Goal: Information Seeking & Learning: Learn about a topic

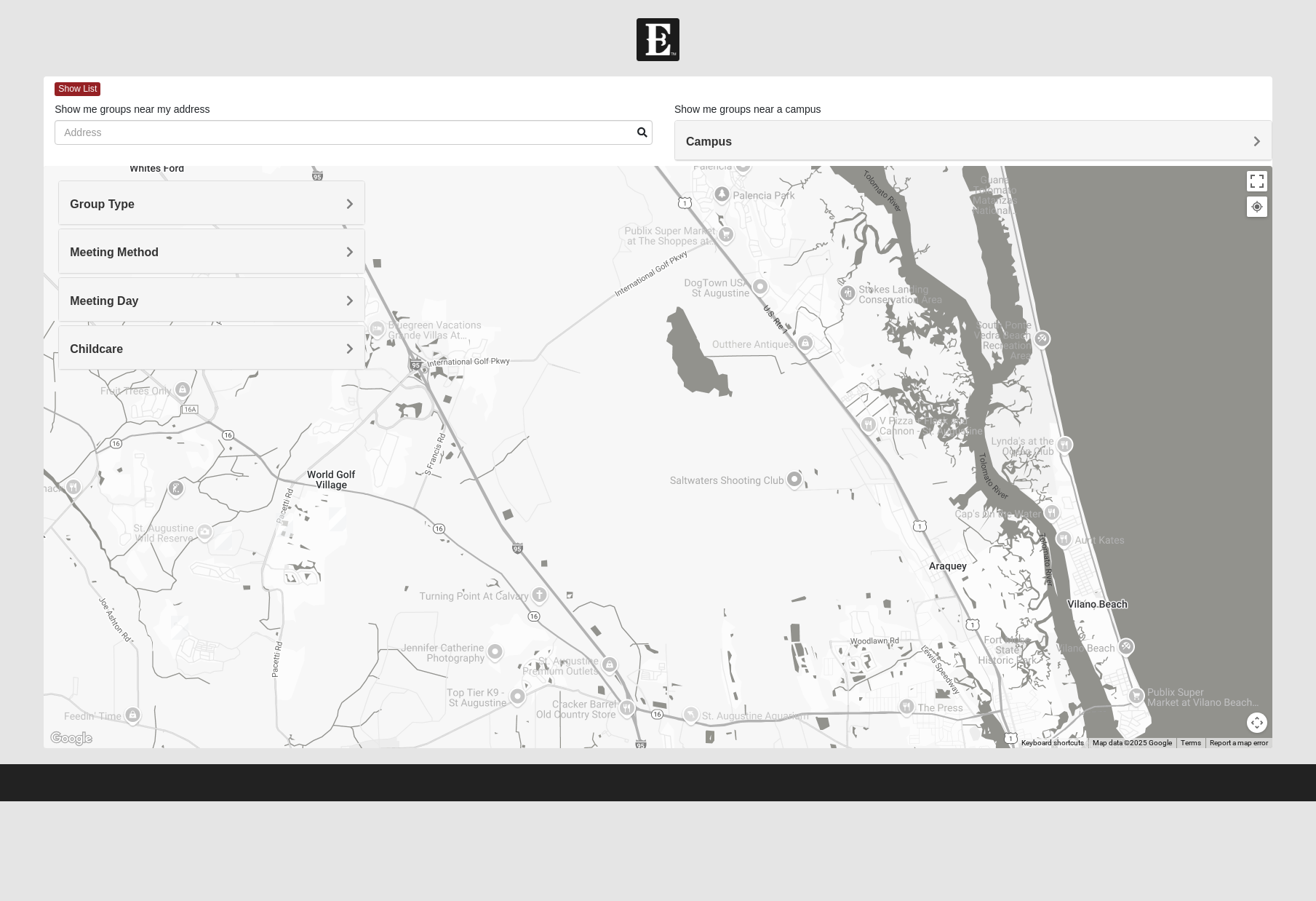
click at [135, 202] on span "Group Type" at bounding box center [102, 204] width 65 height 12
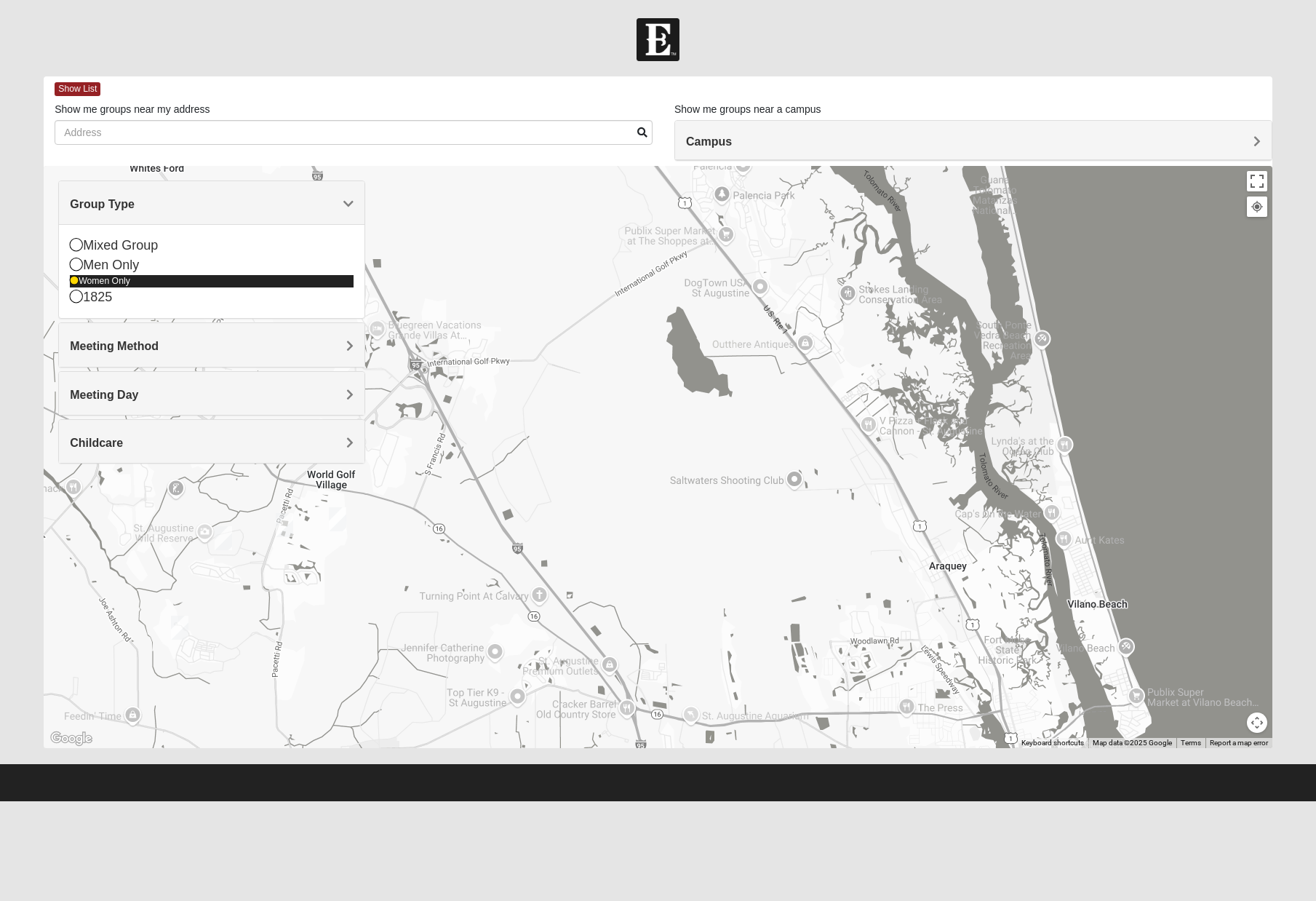
click at [78, 279] on icon at bounding box center [74, 281] width 9 height 9
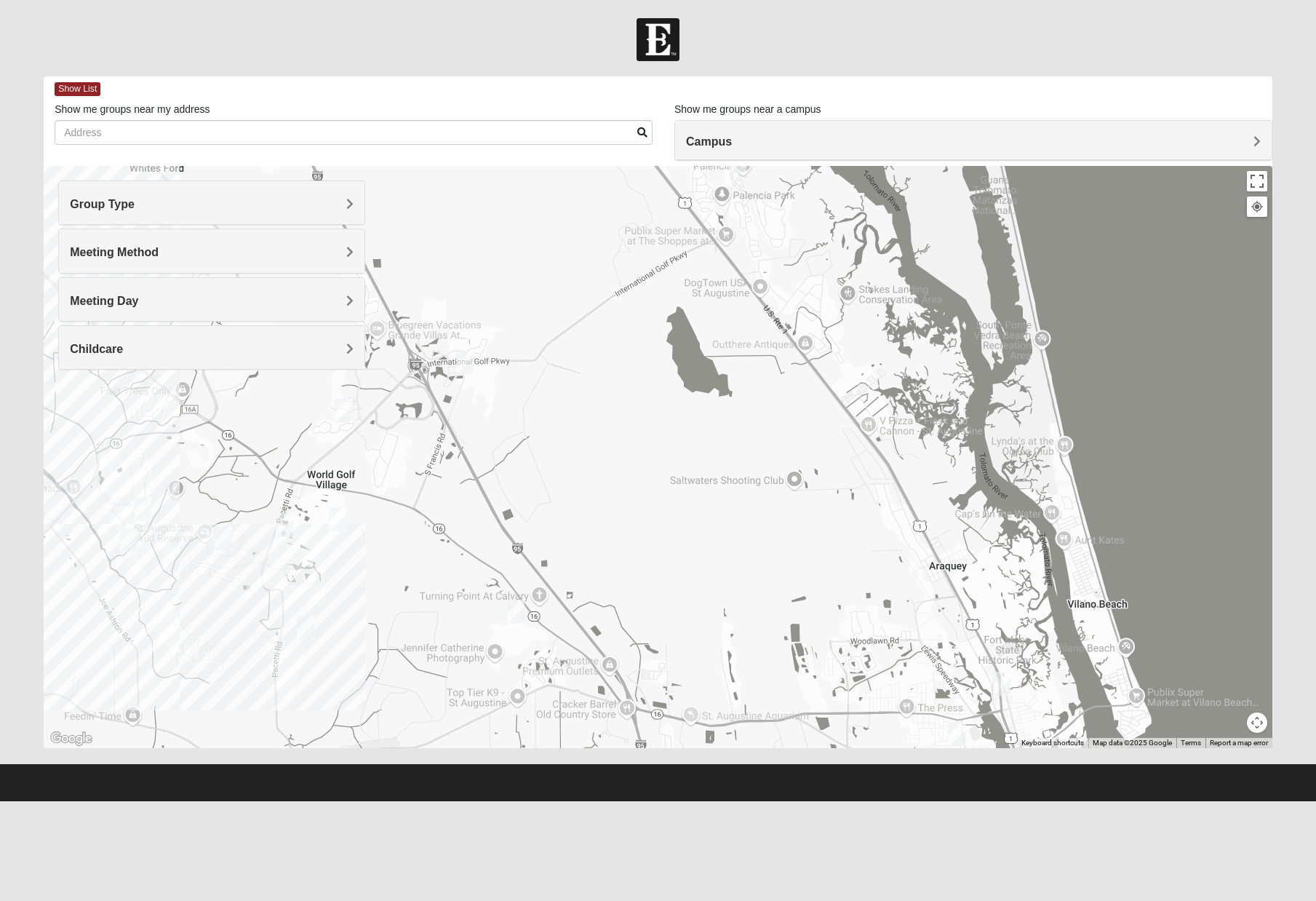
click at [135, 203] on span "Group Type" at bounding box center [102, 204] width 65 height 12
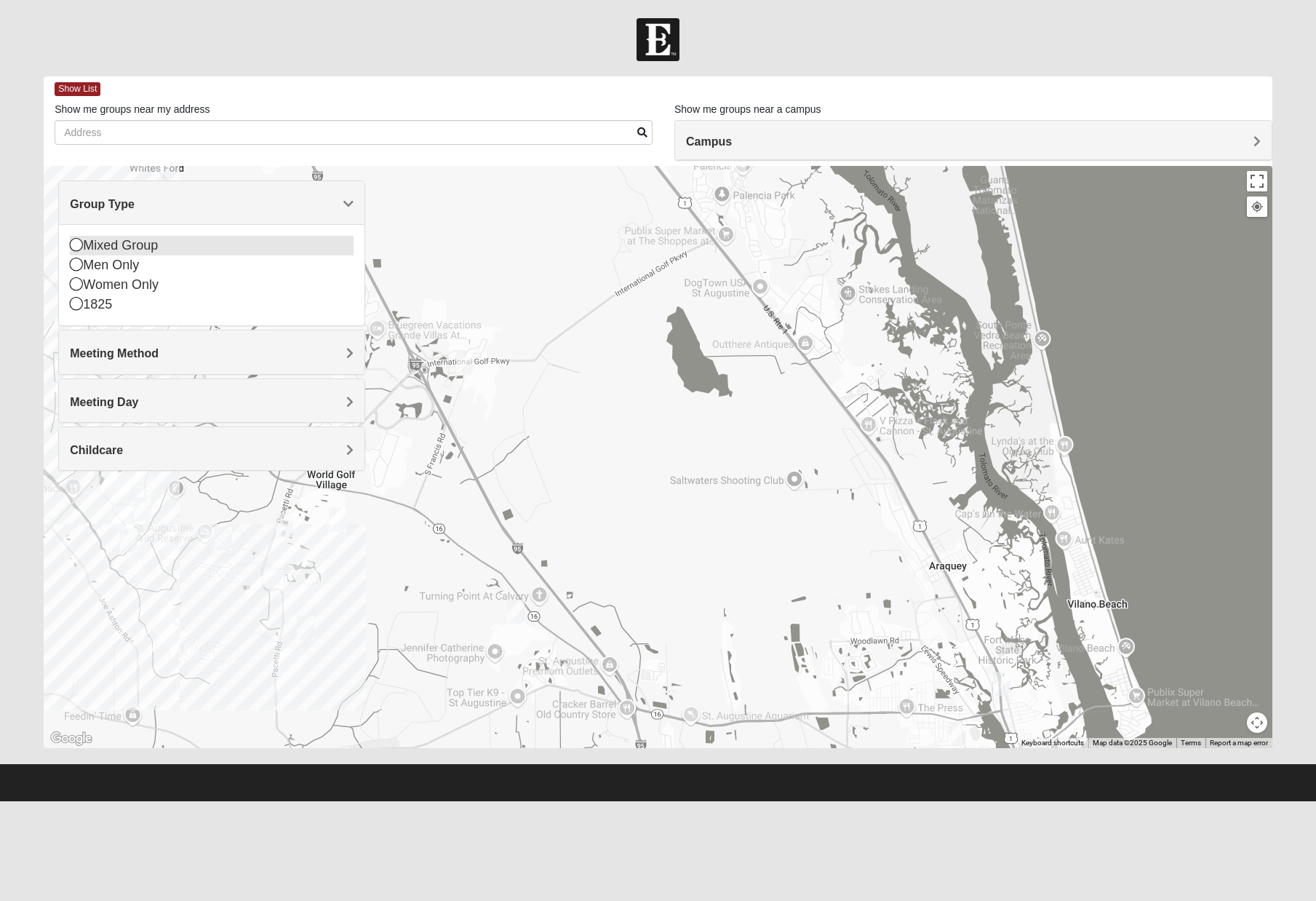
click at [75, 245] on icon at bounding box center [76, 245] width 13 height 13
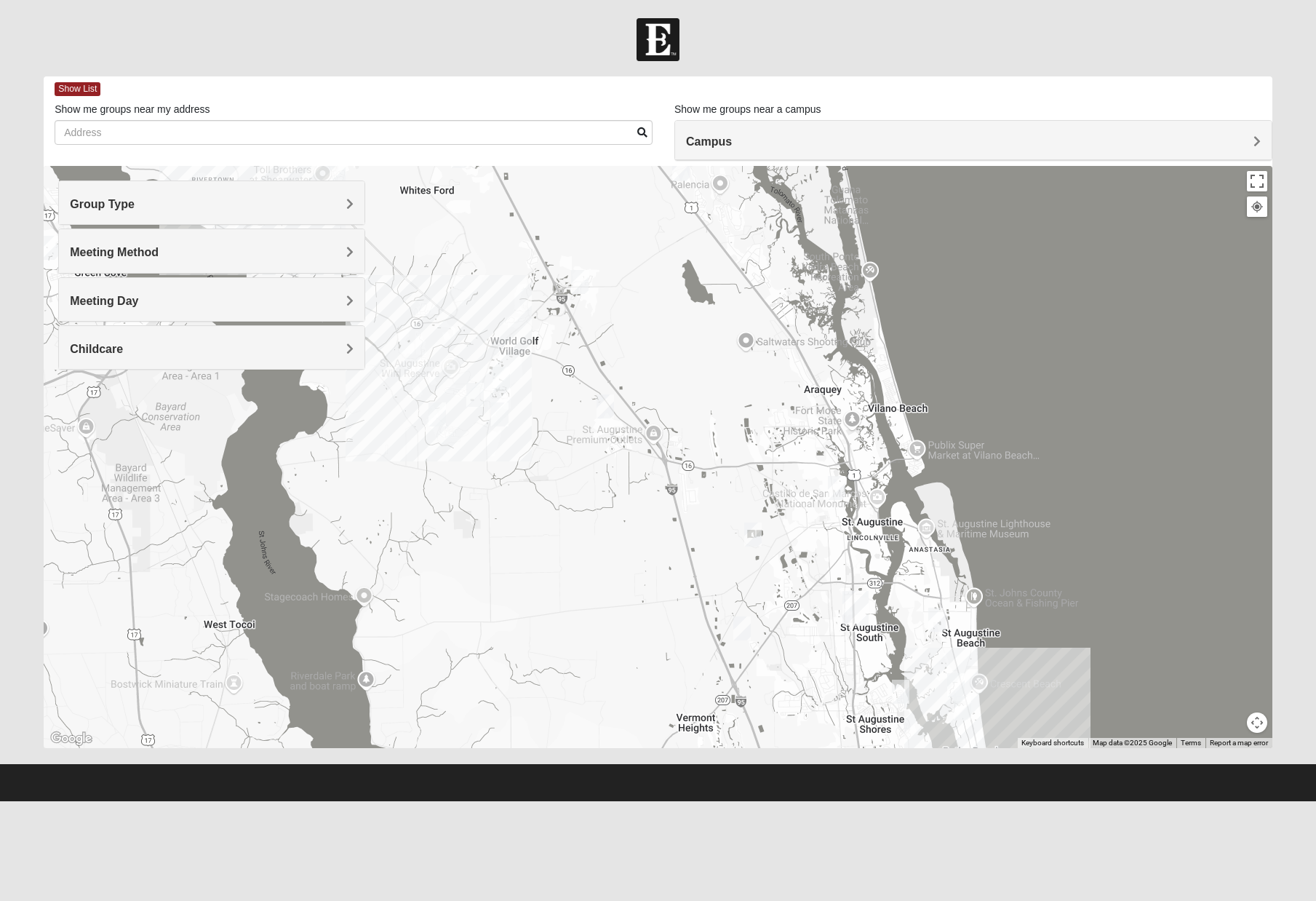
drag, startPoint x: 753, startPoint y: 427, endPoint x: 729, endPoint y: 355, distance: 75.9
click at [729, 355] on div at bounding box center [658, 457] width 1229 height 582
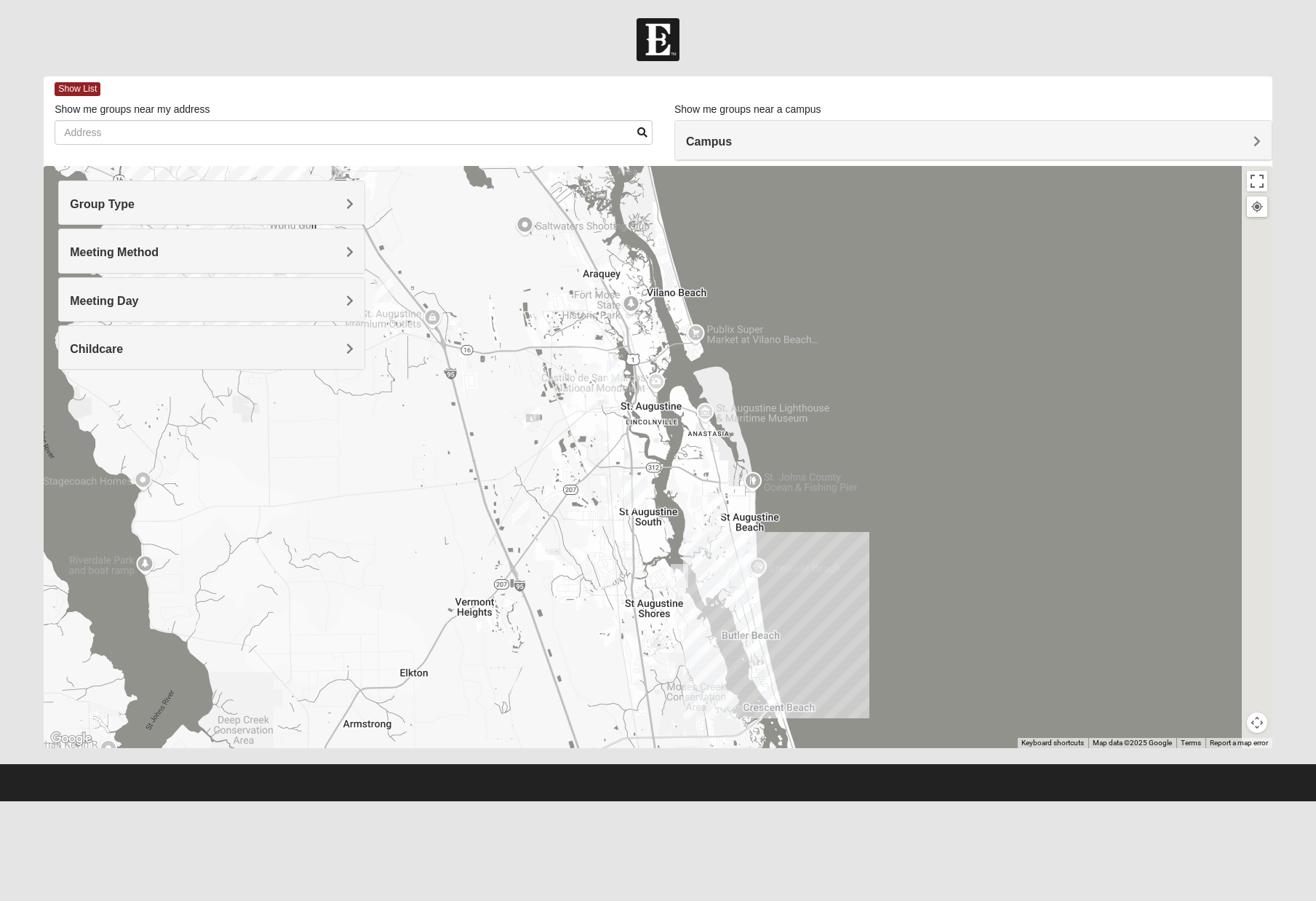
drag, startPoint x: 760, startPoint y: 489, endPoint x: 537, endPoint y: 371, distance: 252.3
click at [537, 371] on div at bounding box center [658, 457] width 1229 height 582
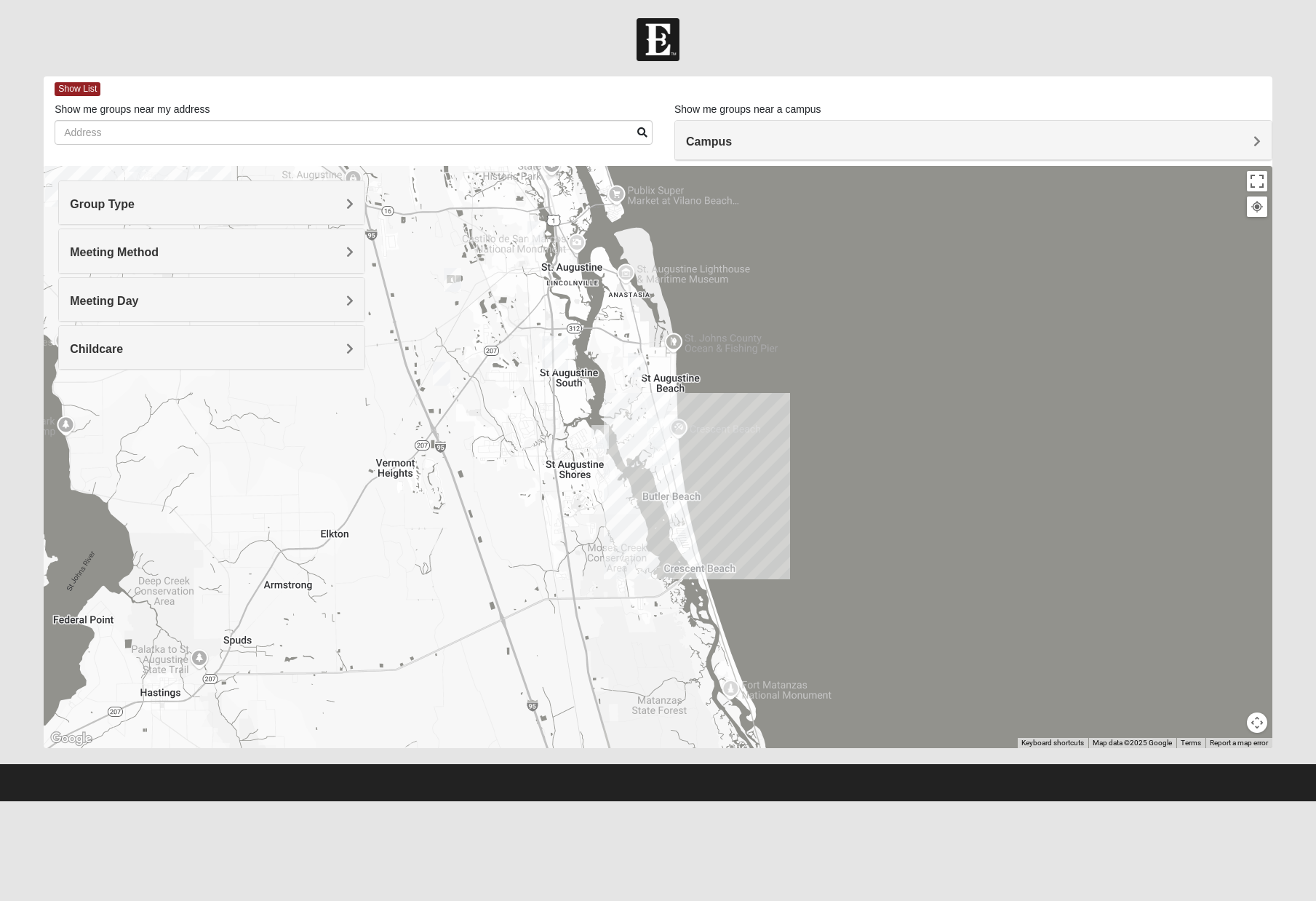
drag, startPoint x: 690, startPoint y: 498, endPoint x: 611, endPoint y: 362, distance: 157.3
click at [611, 362] on div at bounding box center [658, 457] width 1229 height 582
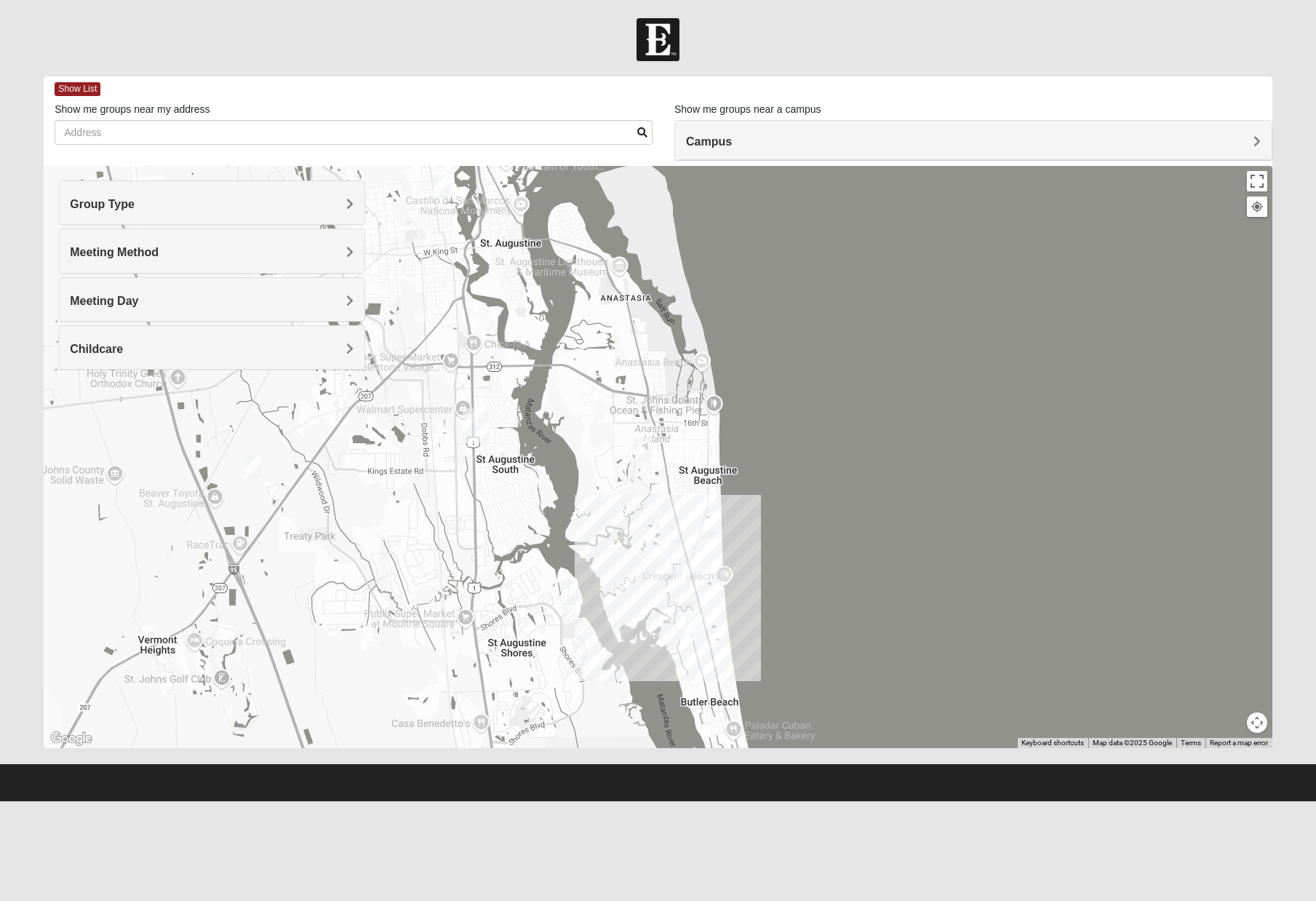
drag, startPoint x: 605, startPoint y: 388, endPoint x: 610, endPoint y: 543, distance: 155.1
click at [610, 543] on div at bounding box center [658, 457] width 1229 height 582
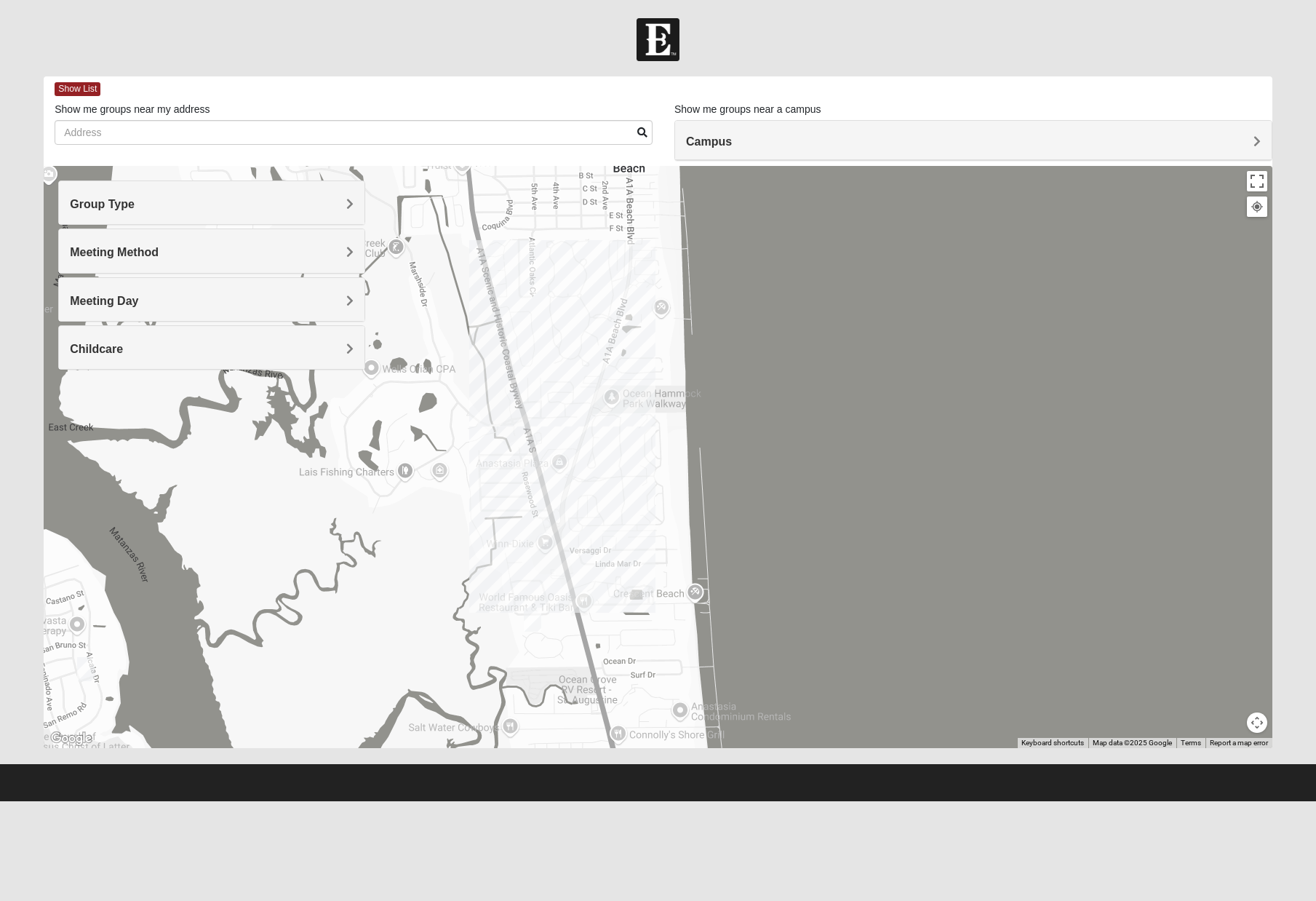
drag, startPoint x: 592, startPoint y: 645, endPoint x: 533, endPoint y: 550, distance: 111.8
click at [533, 550] on div at bounding box center [658, 457] width 1229 height 582
click at [533, 619] on img "WILDASIN/GUNDERSON MIXED" at bounding box center [532, 619] width 18 height 24
click at [507, 625] on div "[PERSON_NAME]/[PERSON_NAME] MIXED [DATE] PM Mixed Group In Person No Childcare …" at bounding box center [658, 457] width 1229 height 582
click at [661, 522] on button "Close" at bounding box center [662, 534] width 35 height 35
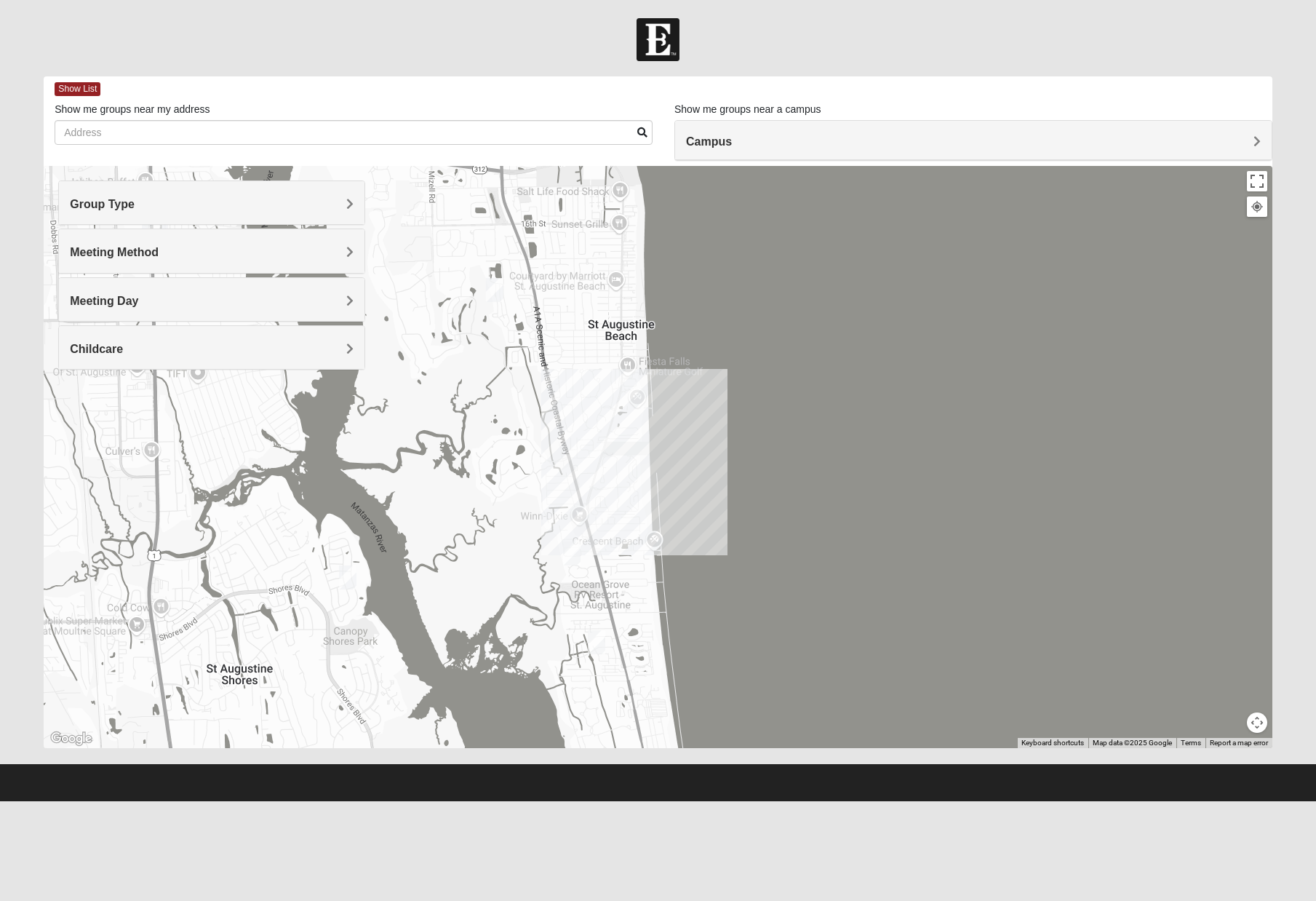
click at [489, 290] on img "Mixed Caple 32080" at bounding box center [495, 290] width 18 height 24
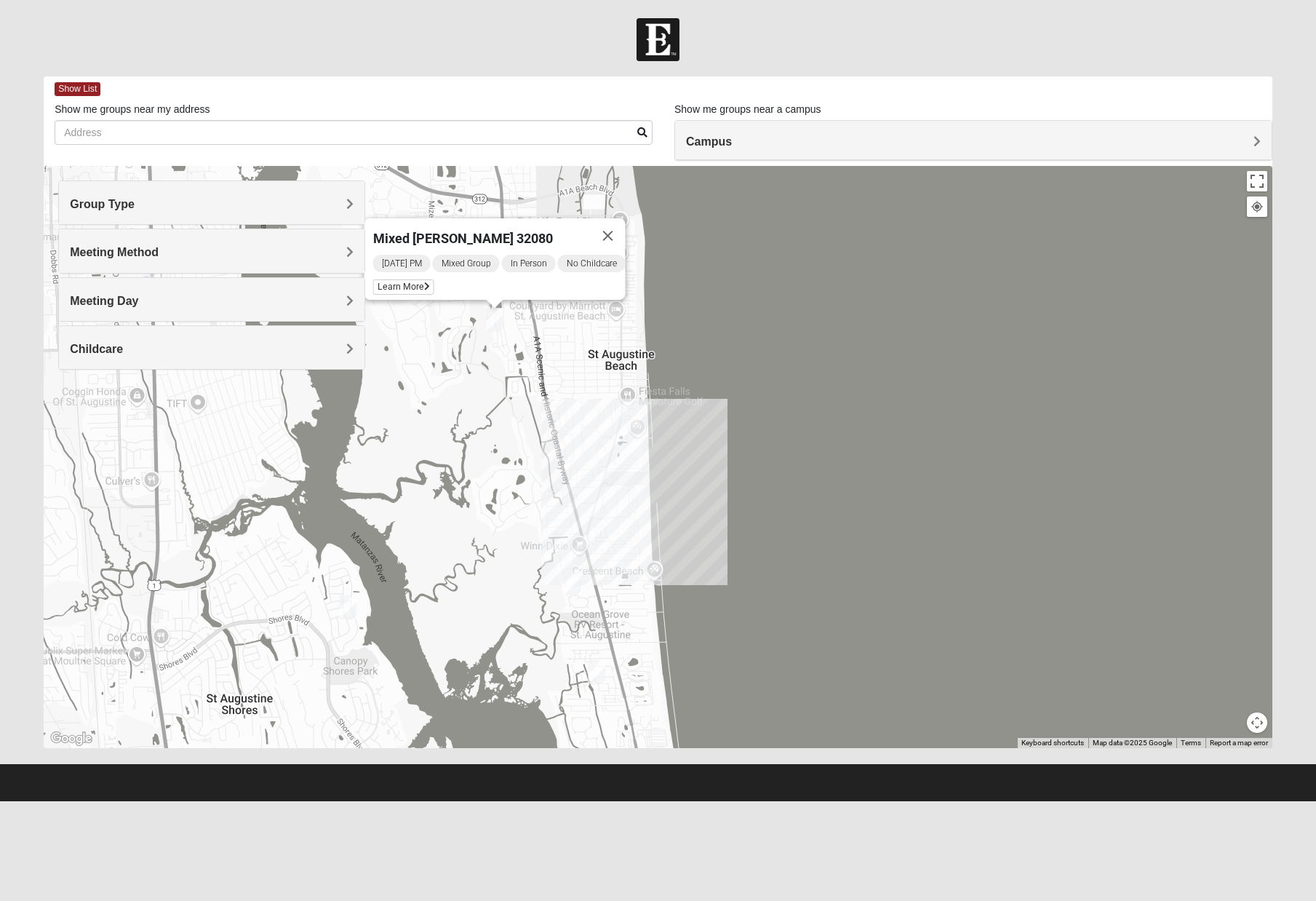
click at [457, 340] on div "Mixed [PERSON_NAME] 32080 [DATE] PM Mixed Group In Person No Childcare Learn Mo…" at bounding box center [658, 457] width 1229 height 582
click at [348, 610] on img "Mixed McKeithen 32086" at bounding box center [348, 607] width 18 height 24
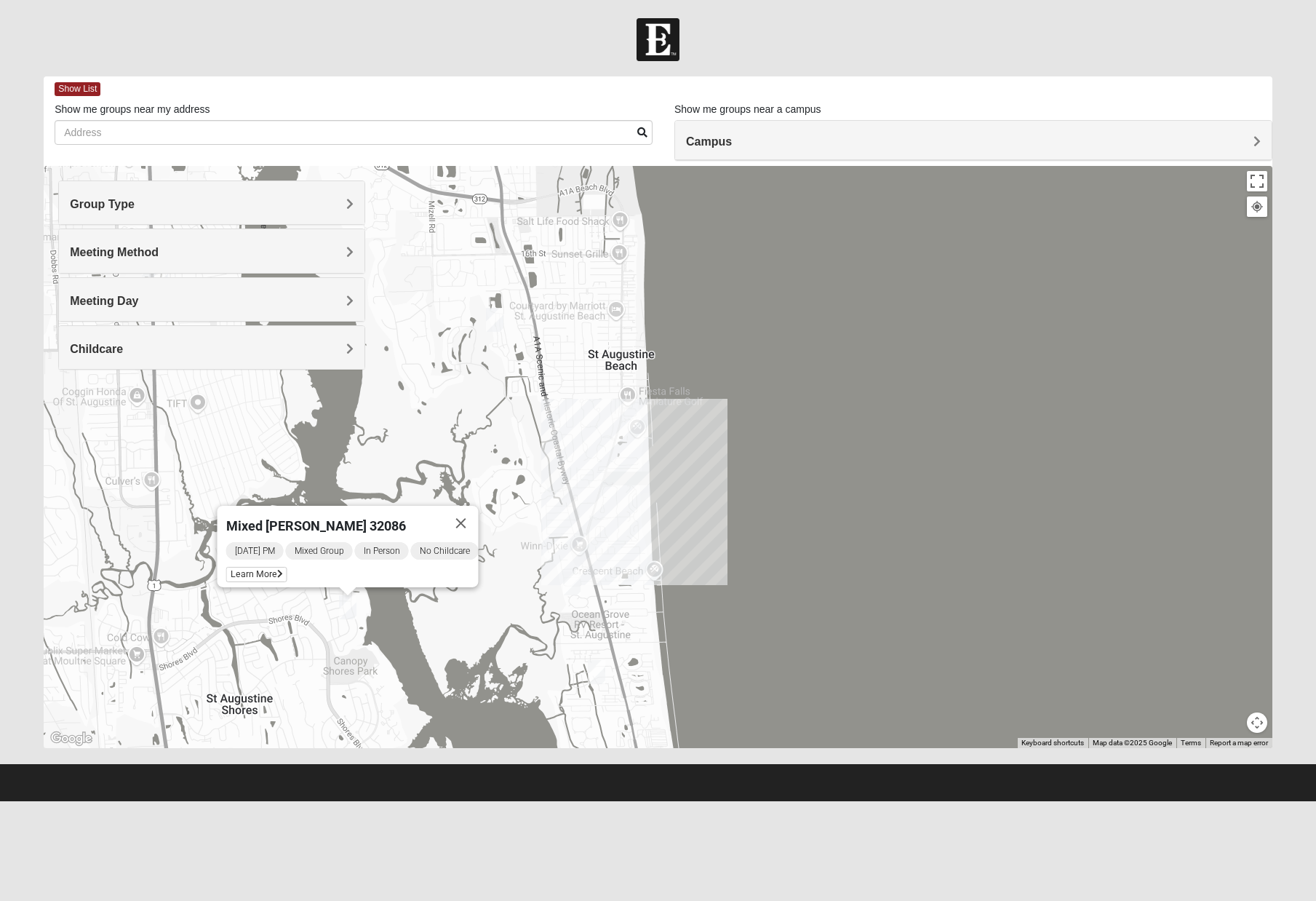
click at [371, 617] on div "Mixed [PERSON_NAME] 32086 [DATE] PM Mixed Group In Person No Childcare Learn Mo…" at bounding box center [658, 457] width 1229 height 582
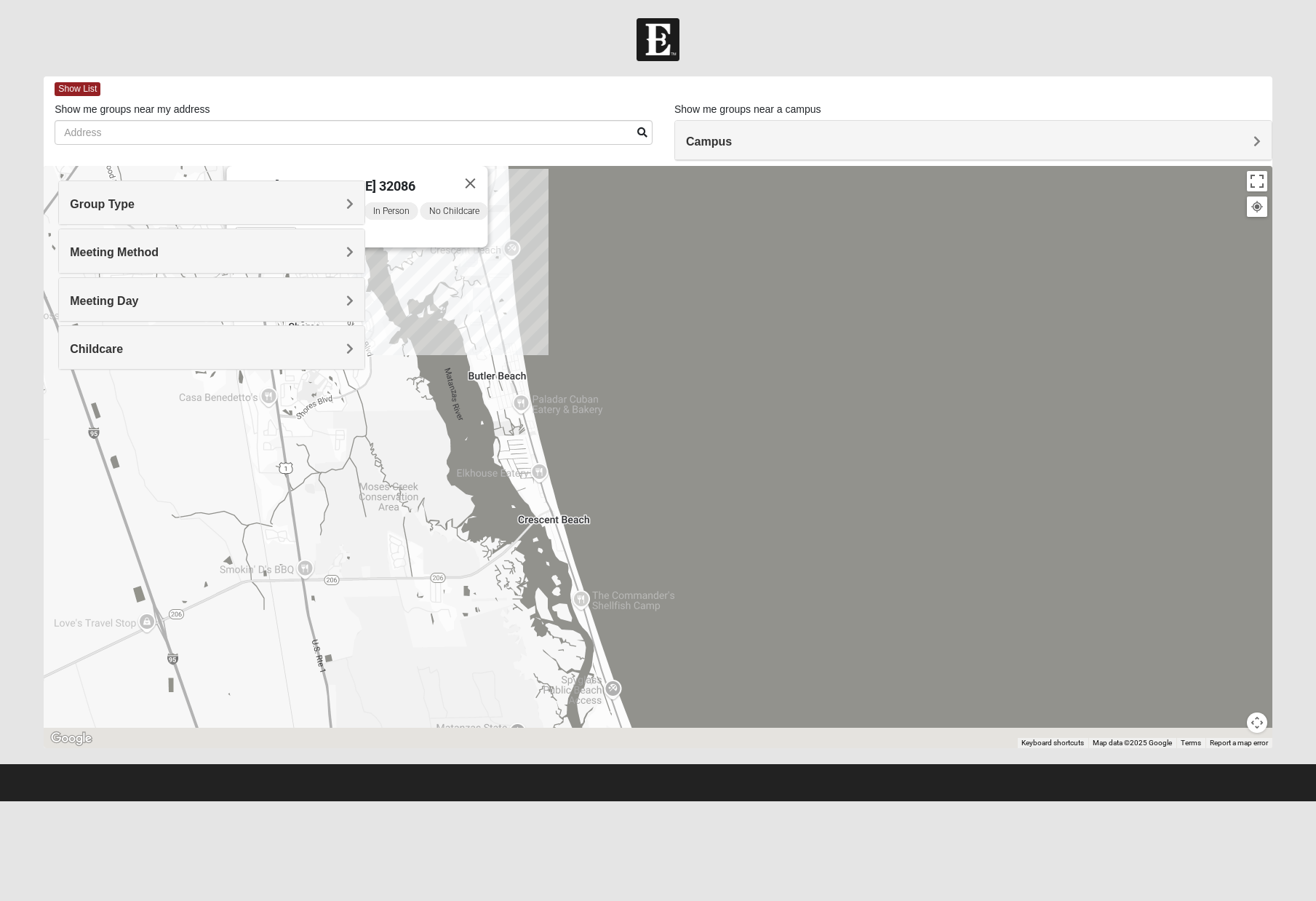
drag, startPoint x: 517, startPoint y: 659, endPoint x: 446, endPoint y: 302, distance: 364.0
click at [446, 302] on div "Mixed [PERSON_NAME] 32086 [DATE] PM Mixed Group In Person No Childcare Learn Mo…" at bounding box center [658, 457] width 1229 height 582
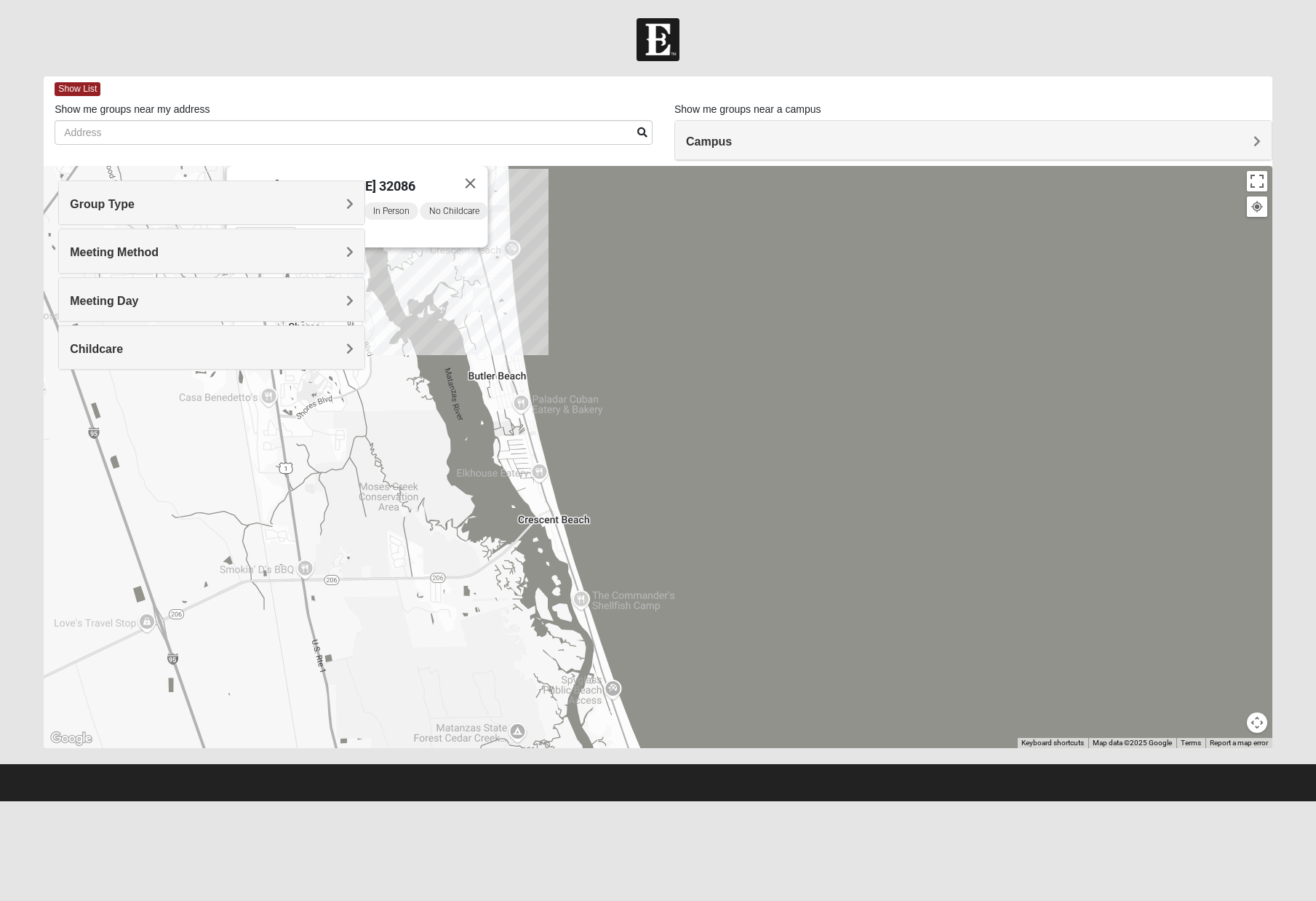
click at [482, 297] on img "Mixed Tant 32080" at bounding box center [482, 299] width 18 height 24
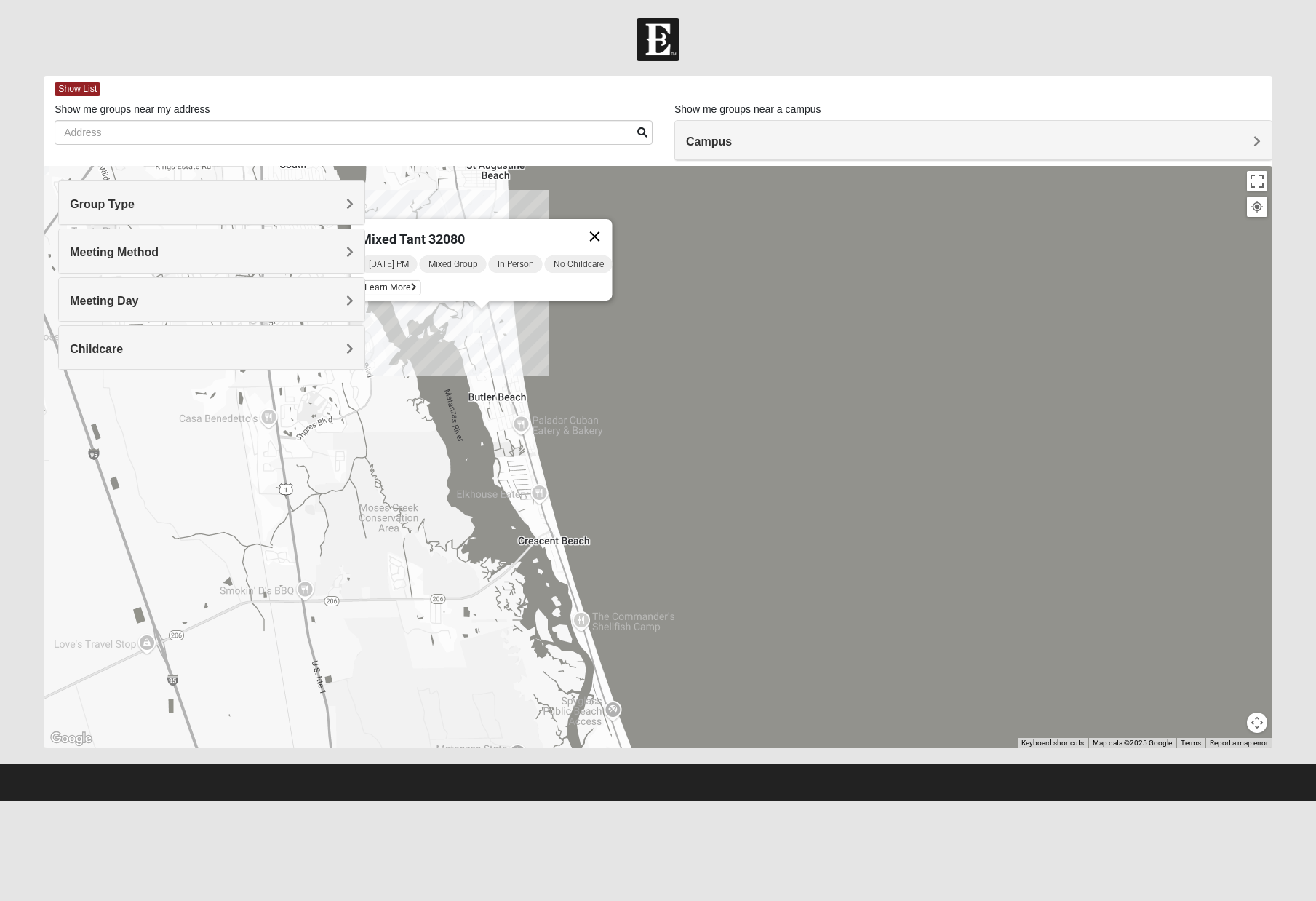
click at [609, 226] on button "Close" at bounding box center [595, 237] width 35 height 35
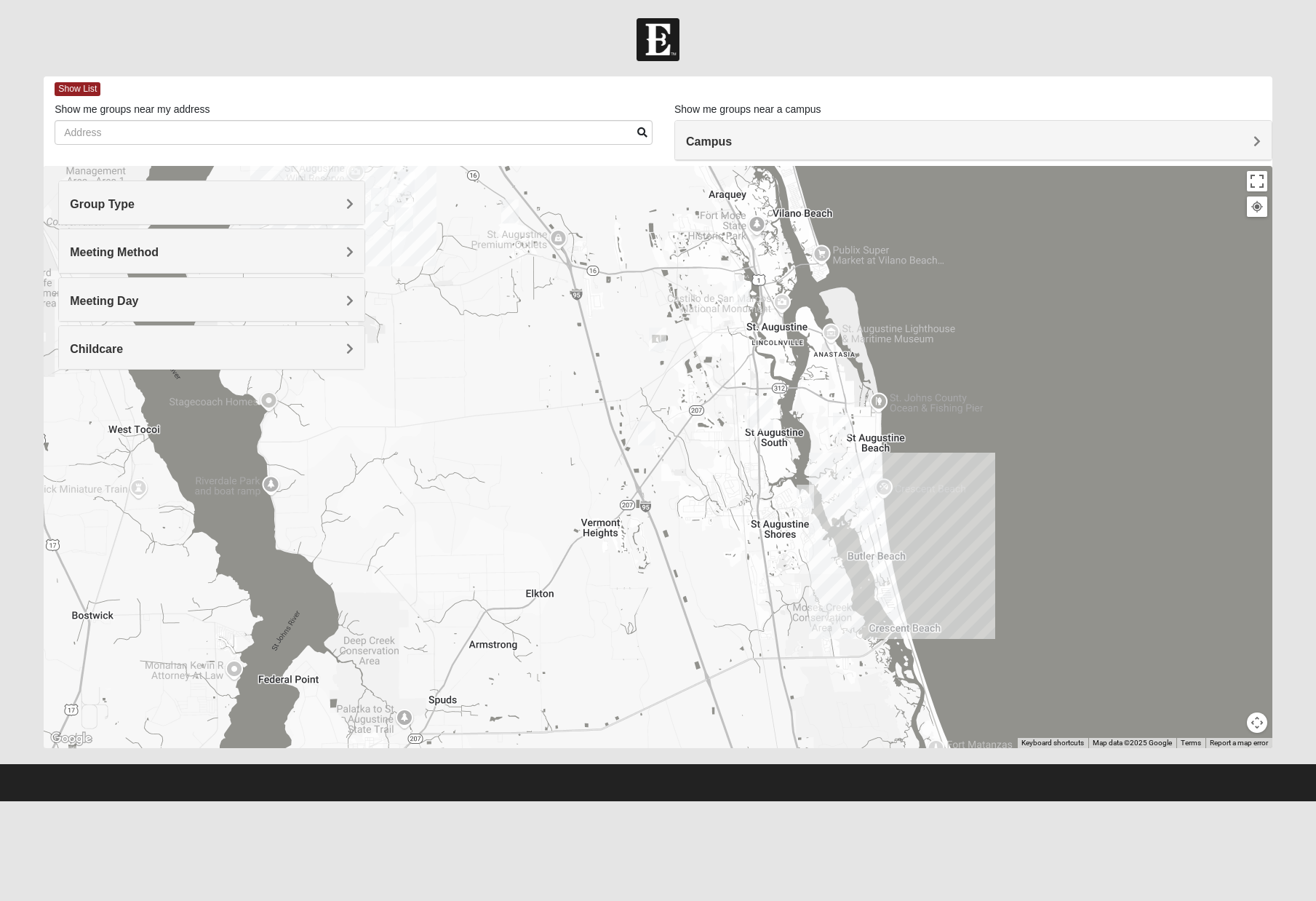
drag, startPoint x: 374, startPoint y: 442, endPoint x: 805, endPoint y: 578, distance: 451.9
click at [805, 578] on div at bounding box center [658, 457] width 1229 height 582
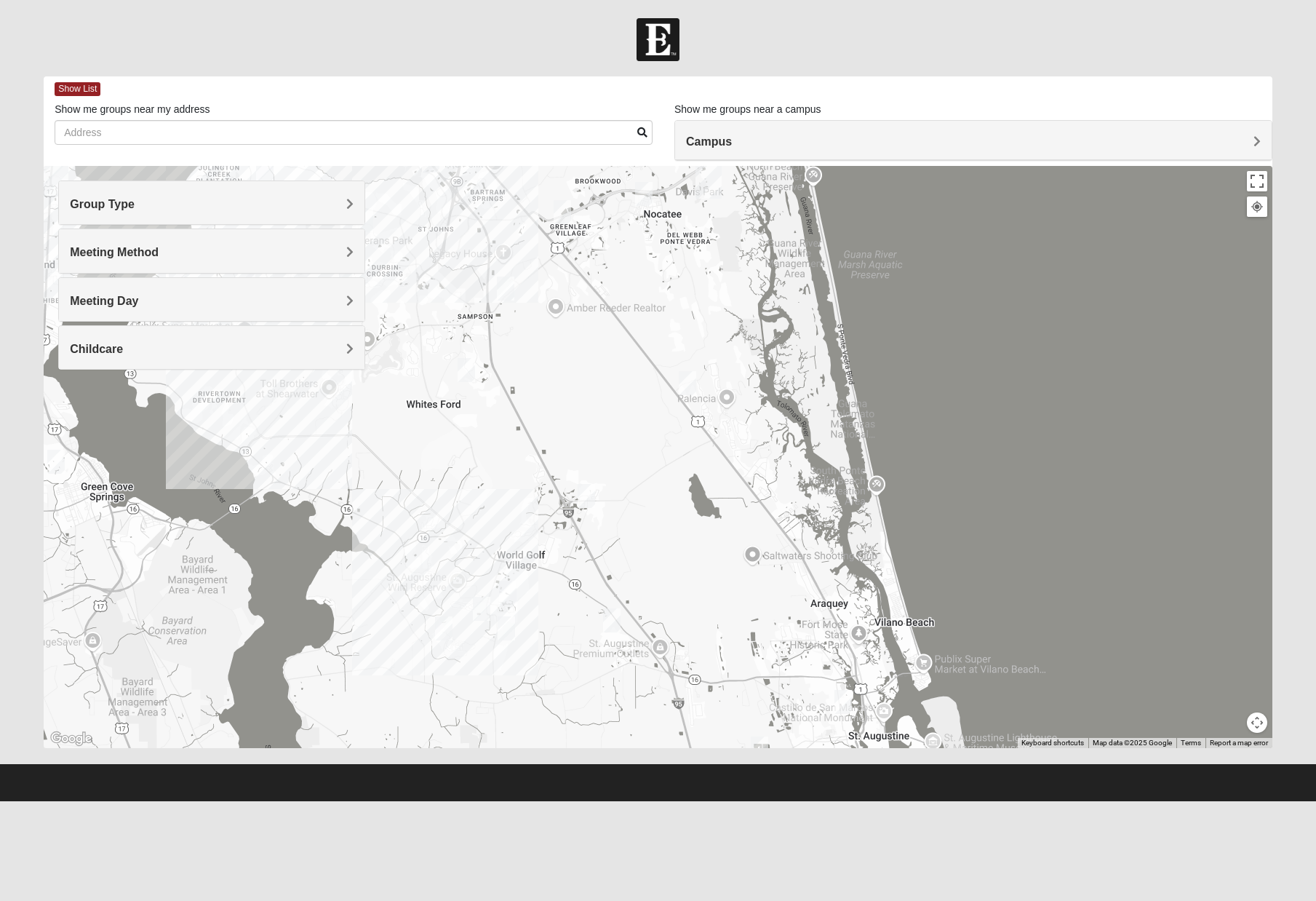
drag, startPoint x: 606, startPoint y: 452, endPoint x: 706, endPoint y: 867, distance: 426.9
click at [706, 802] on html "Hello [PERSON_NAME] My Account Log Out Find A Group Error" at bounding box center [658, 400] width 1316 height 802
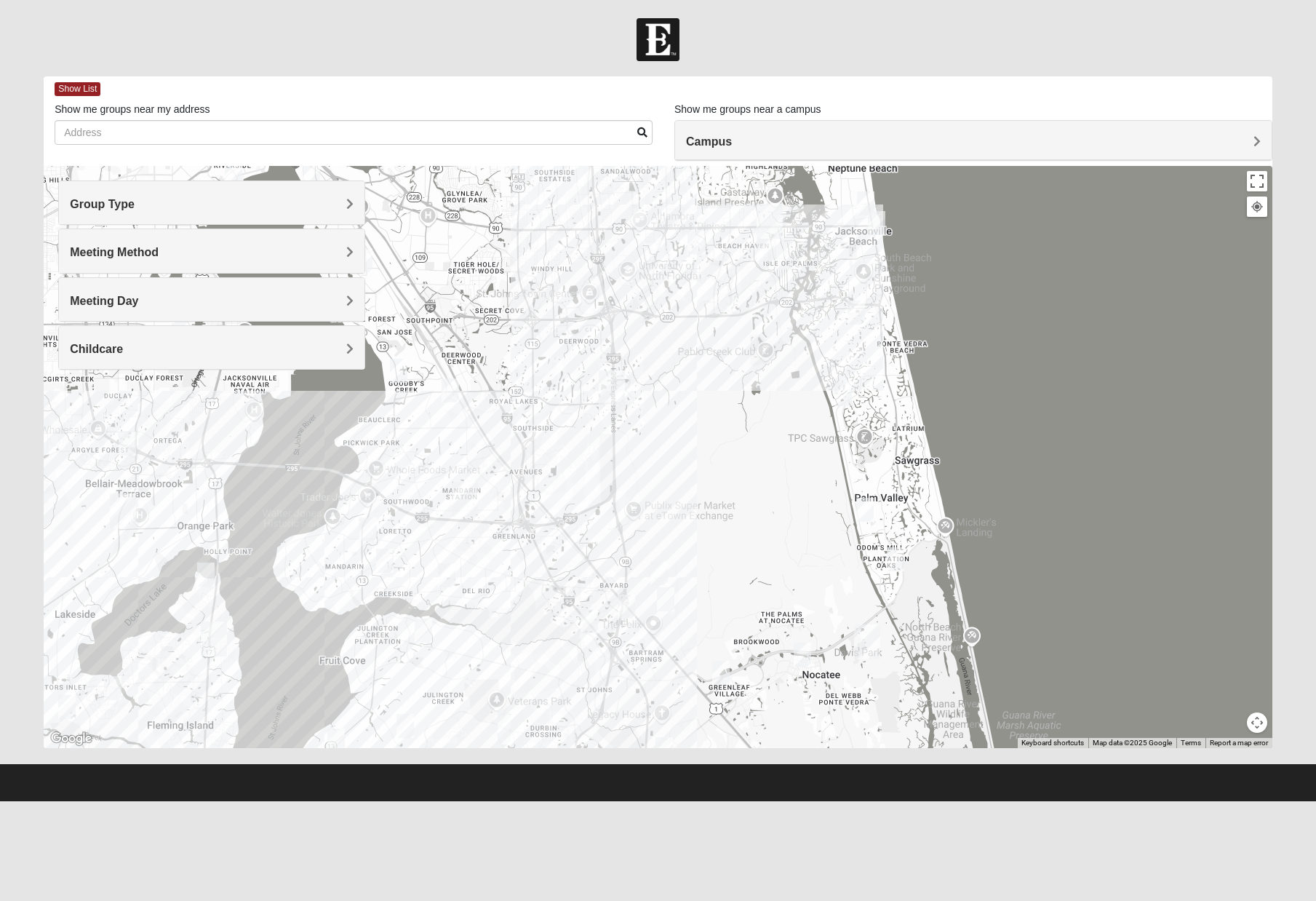
drag, startPoint x: 558, startPoint y: 397, endPoint x: 717, endPoint y: 860, distance: 489.5
click at [717, 802] on html "Hello [PERSON_NAME] My Account Log Out Find A Group Error" at bounding box center [658, 400] width 1316 height 802
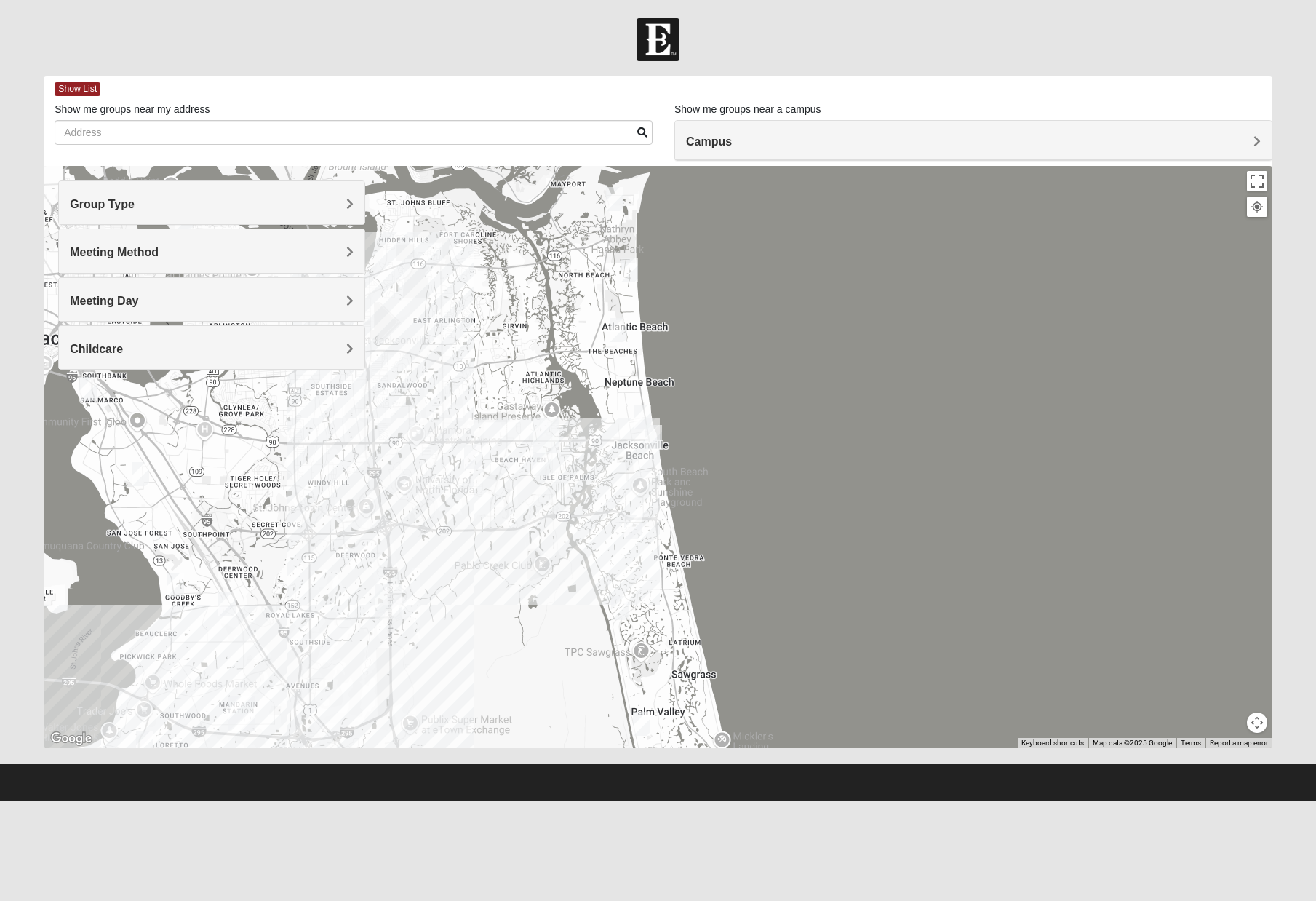
drag, startPoint x: 658, startPoint y: 313, endPoint x: 435, endPoint y: 530, distance: 311.2
click at [435, 530] on div at bounding box center [658, 457] width 1229 height 582
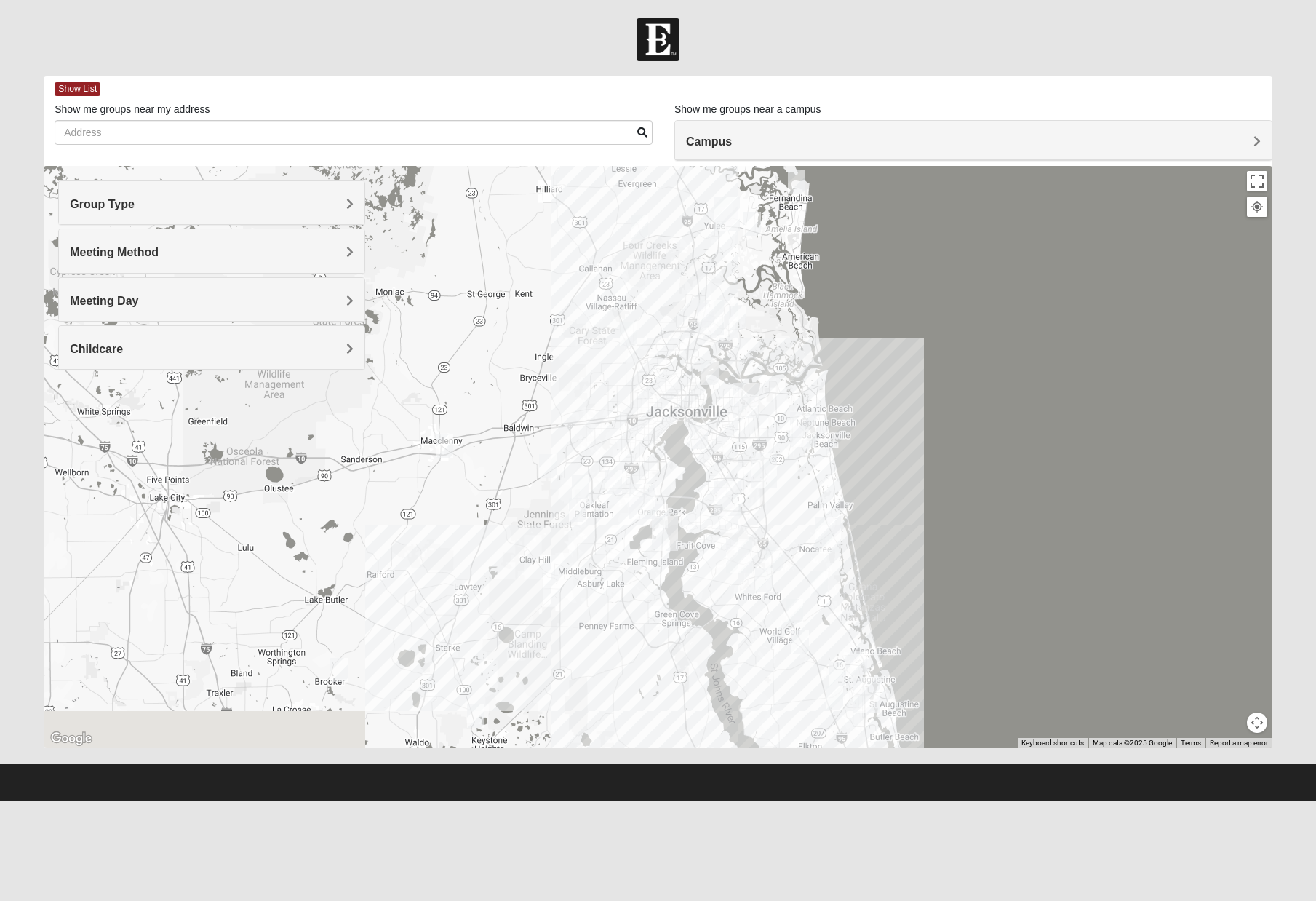
drag, startPoint x: 441, startPoint y: 337, endPoint x: 730, endPoint y: 276, distance: 295.4
click at [730, 276] on div at bounding box center [658, 457] width 1229 height 582
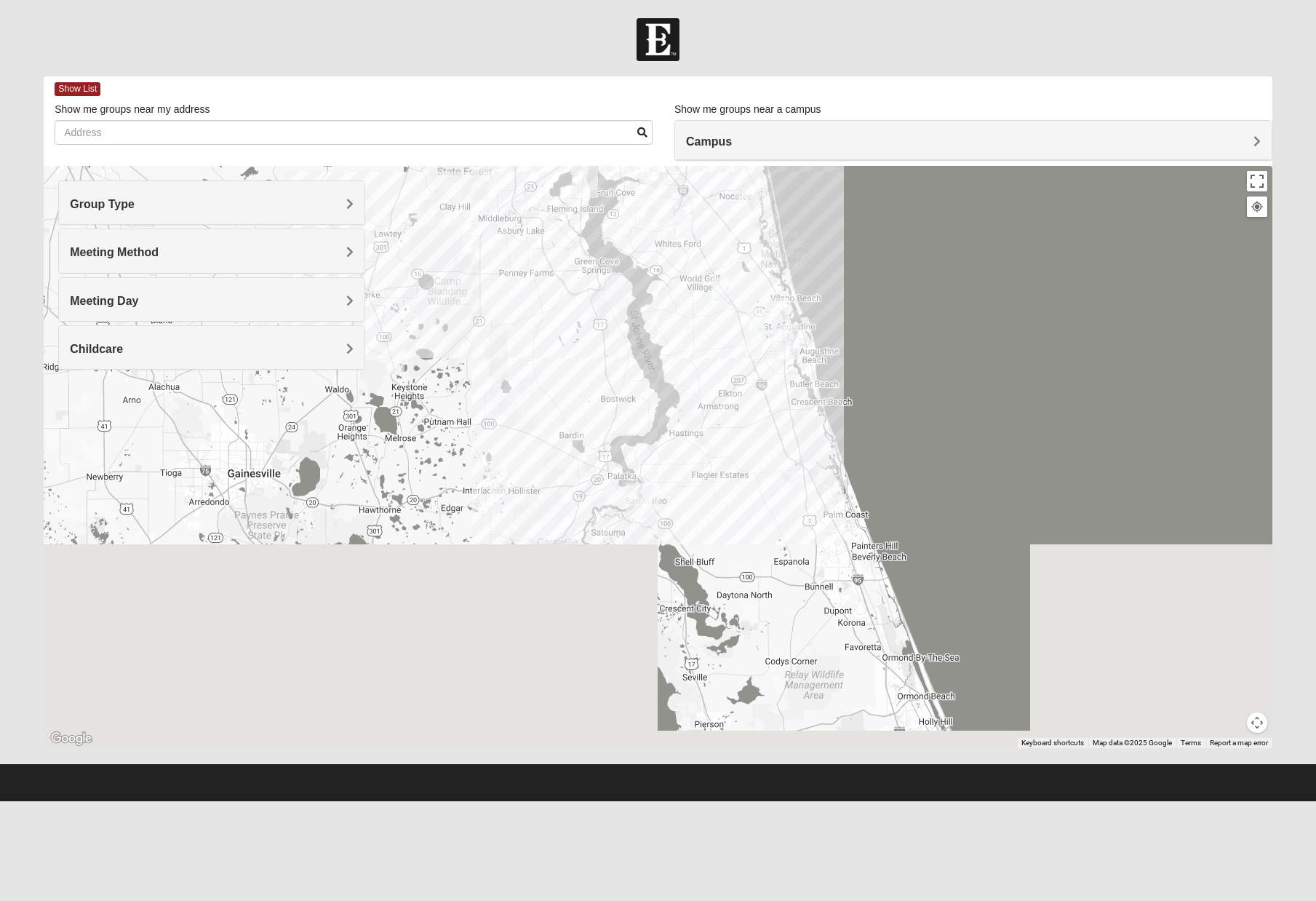
drag, startPoint x: 637, startPoint y: 614, endPoint x: 573, endPoint y: 149, distance: 469.4
click at [573, 149] on div "Show List Loading Groups Keywords Filter Additional Filters Campus [GEOGRAPHIC_…" at bounding box center [658, 412] width 1229 height 672
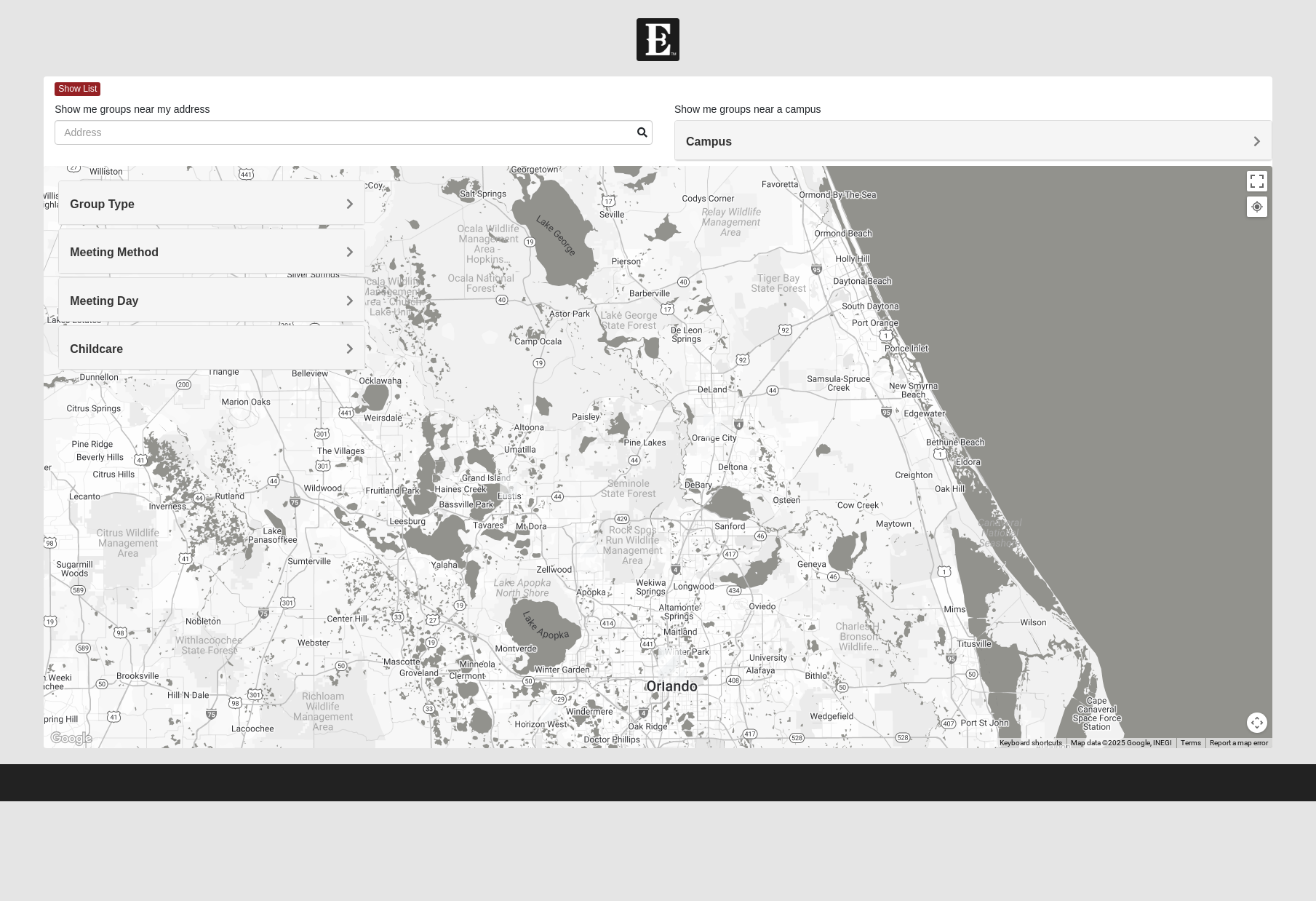
drag, startPoint x: 657, startPoint y: 627, endPoint x: 561, endPoint y: 325, distance: 316.9
click at [561, 325] on div at bounding box center [658, 457] width 1229 height 582
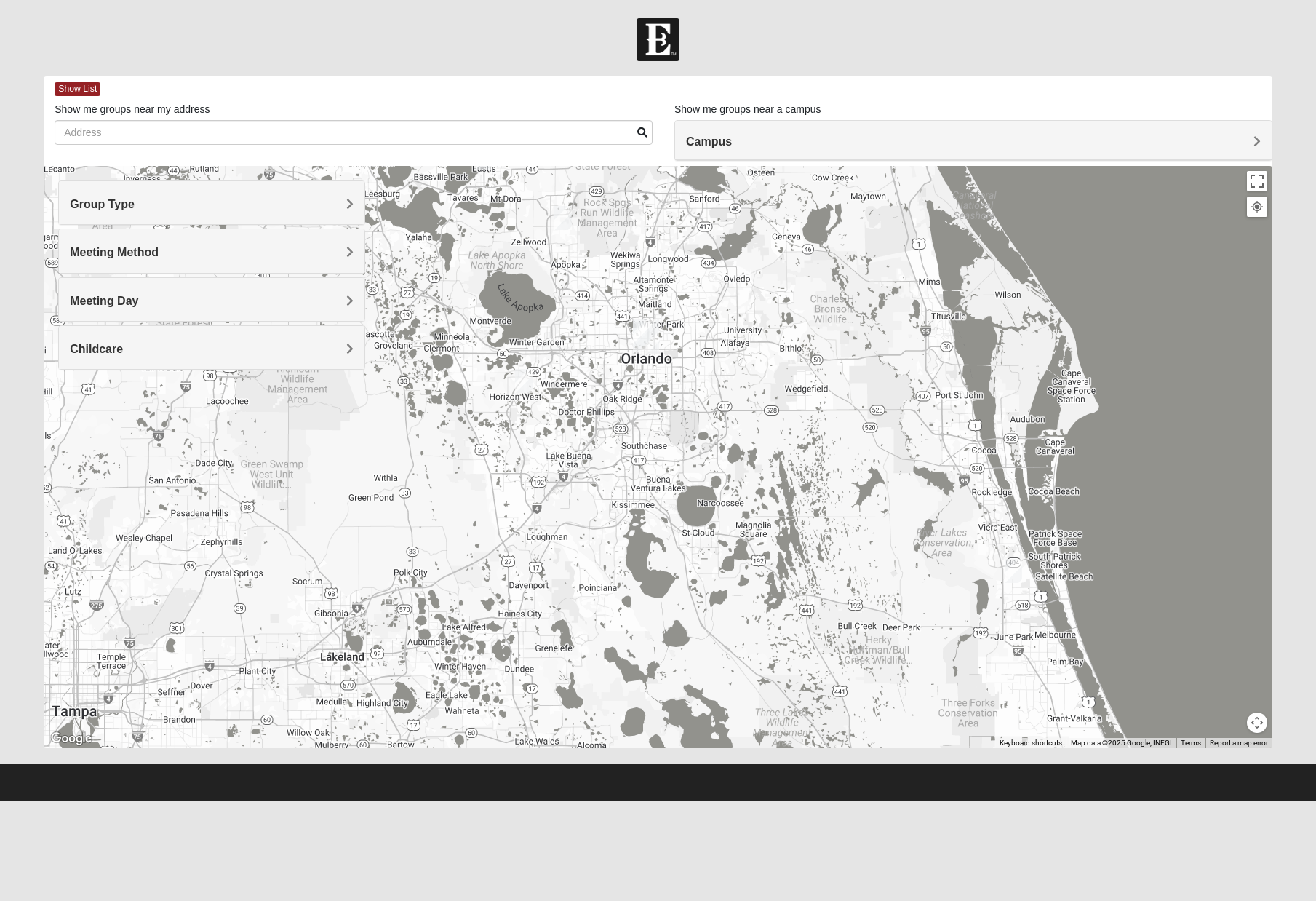
drag, startPoint x: 640, startPoint y: 589, endPoint x: 615, endPoint y: 261, distance: 329.0
click at [615, 261] on div at bounding box center [658, 457] width 1229 height 582
click at [526, 381] on img "Mixed Lange 34787" at bounding box center [524, 381] width 18 height 24
click at [547, 452] on div "Mixed [PERSON_NAME] 34787 [DATE] PM Mixed Group In Person Childcare Learn More" at bounding box center [658, 457] width 1229 height 582
click at [644, 289] on button "Close" at bounding box center [630, 297] width 35 height 35
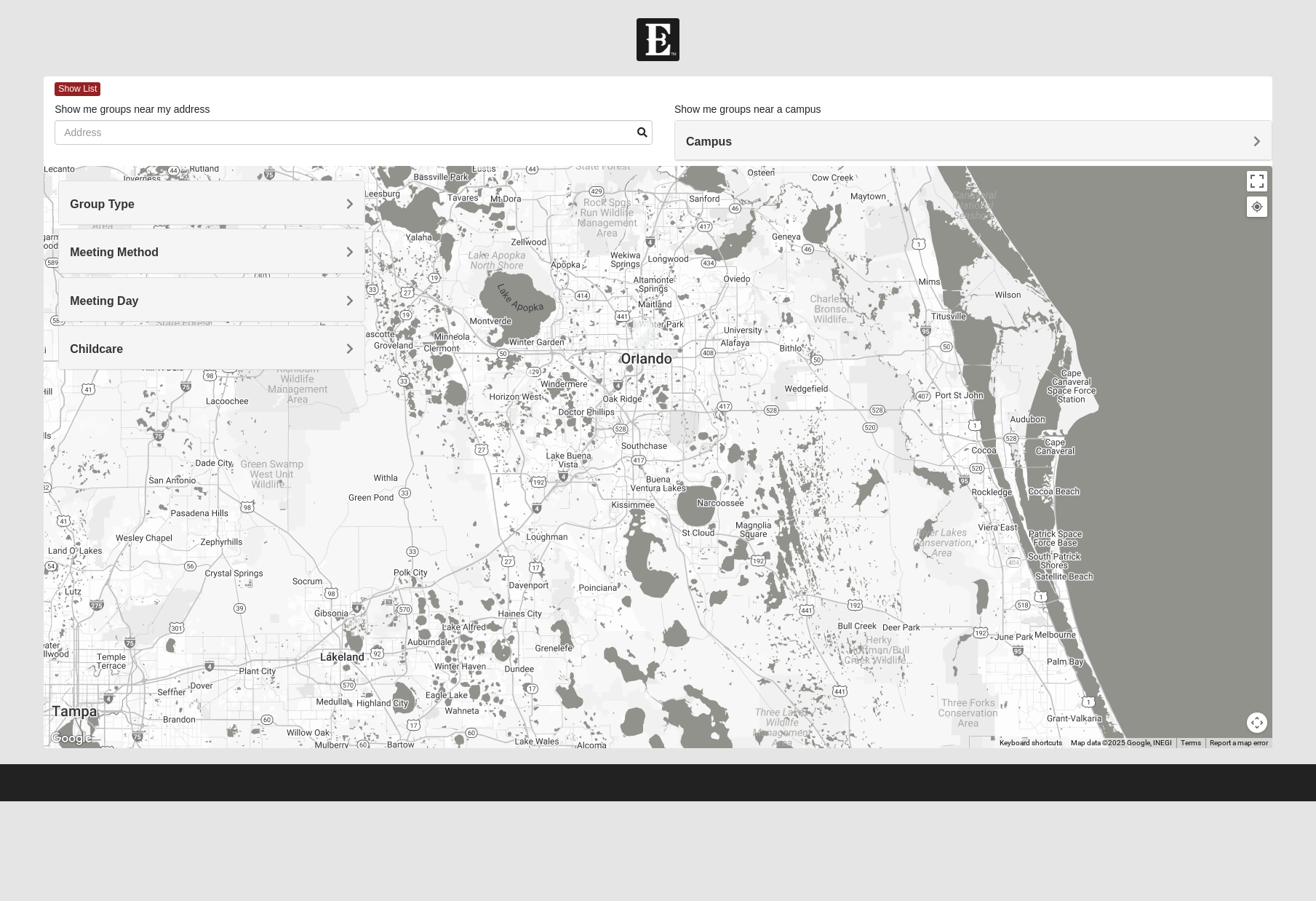
click at [1012, 573] on img "Mixed Ricks 32934" at bounding box center [1014, 571] width 18 height 24
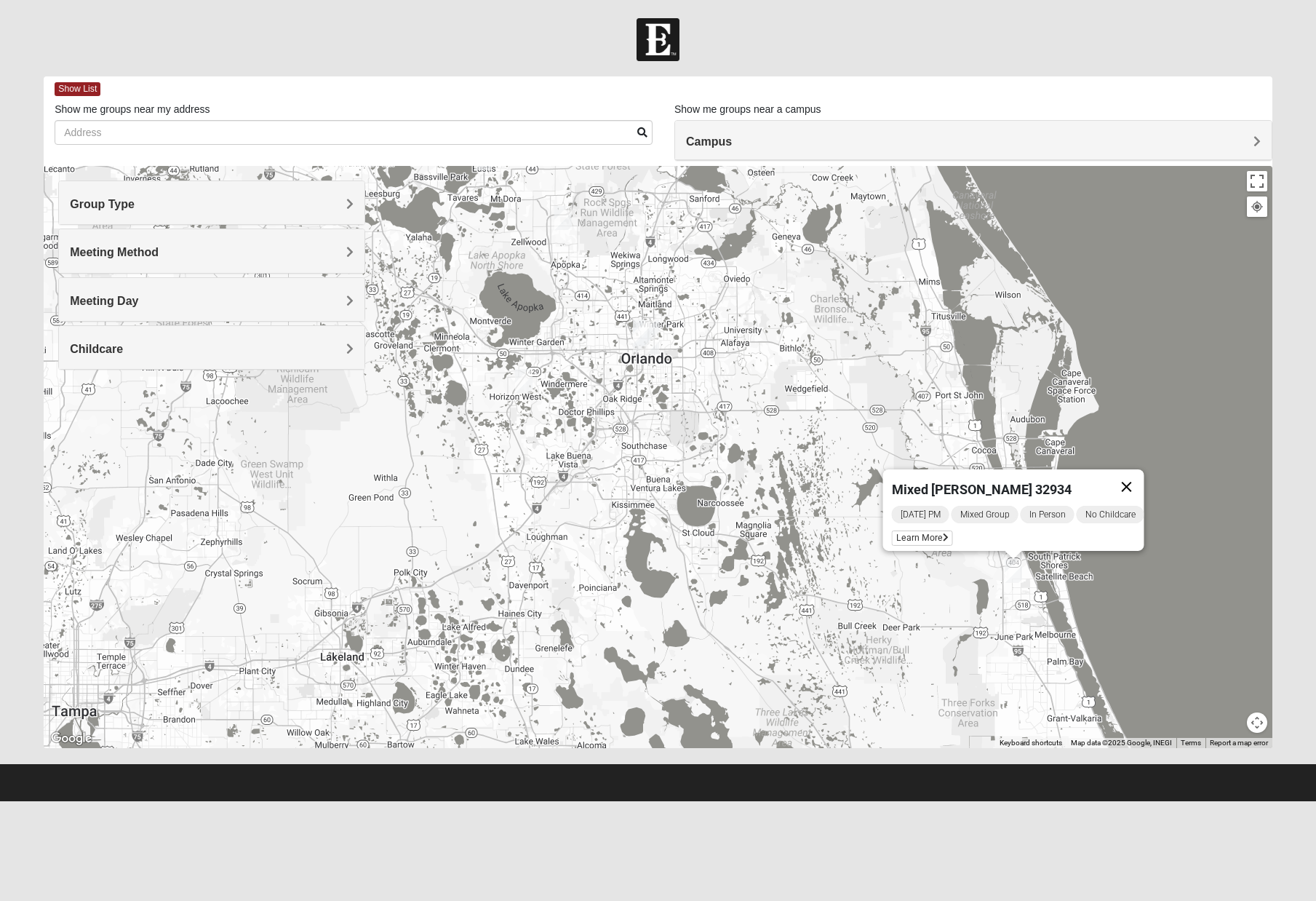
click at [1136, 476] on button "Close" at bounding box center [1128, 487] width 35 height 35
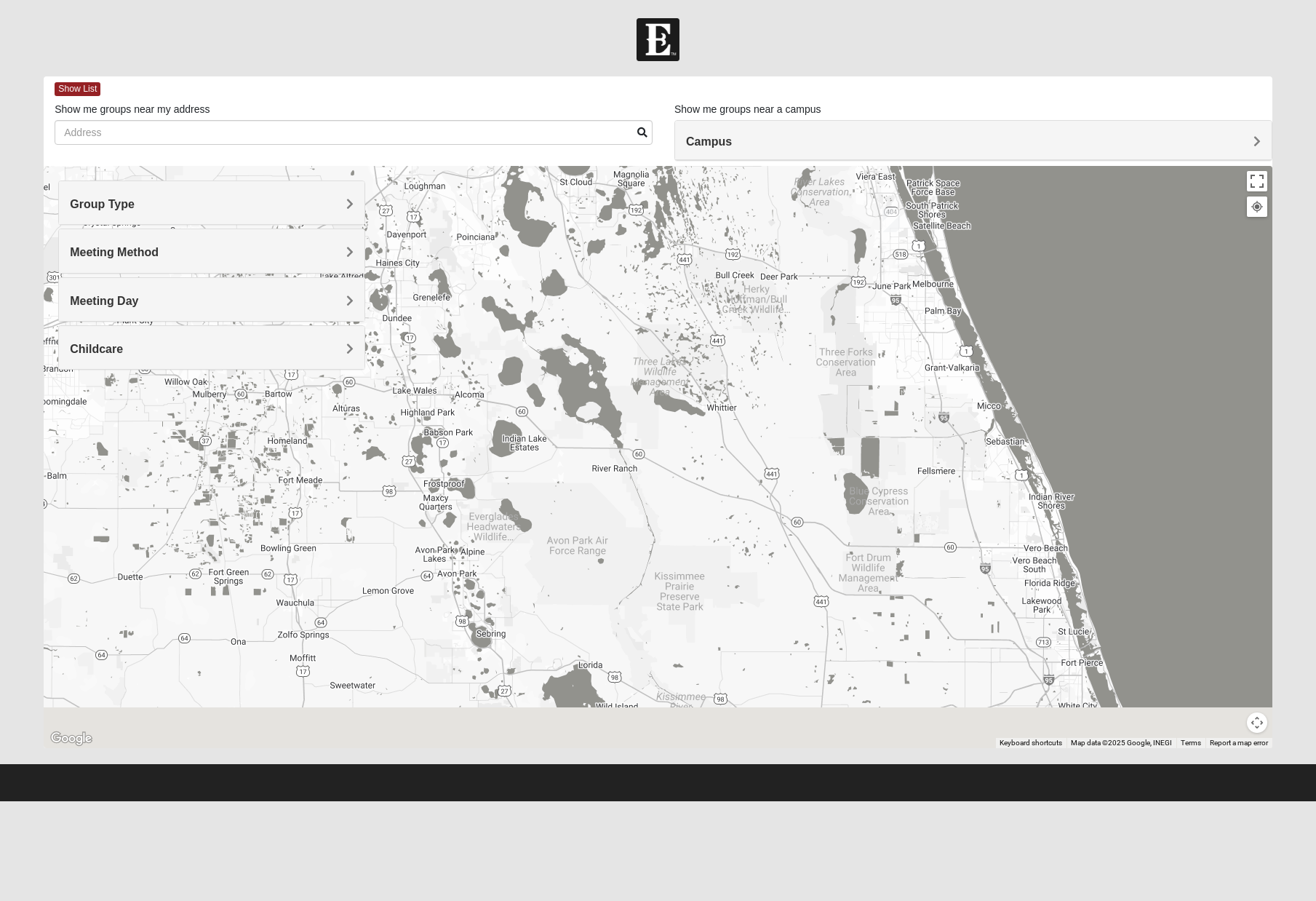
drag, startPoint x: 707, startPoint y: 570, endPoint x: 583, endPoint y: 209, distance: 381.7
click at [583, 209] on div at bounding box center [658, 457] width 1229 height 582
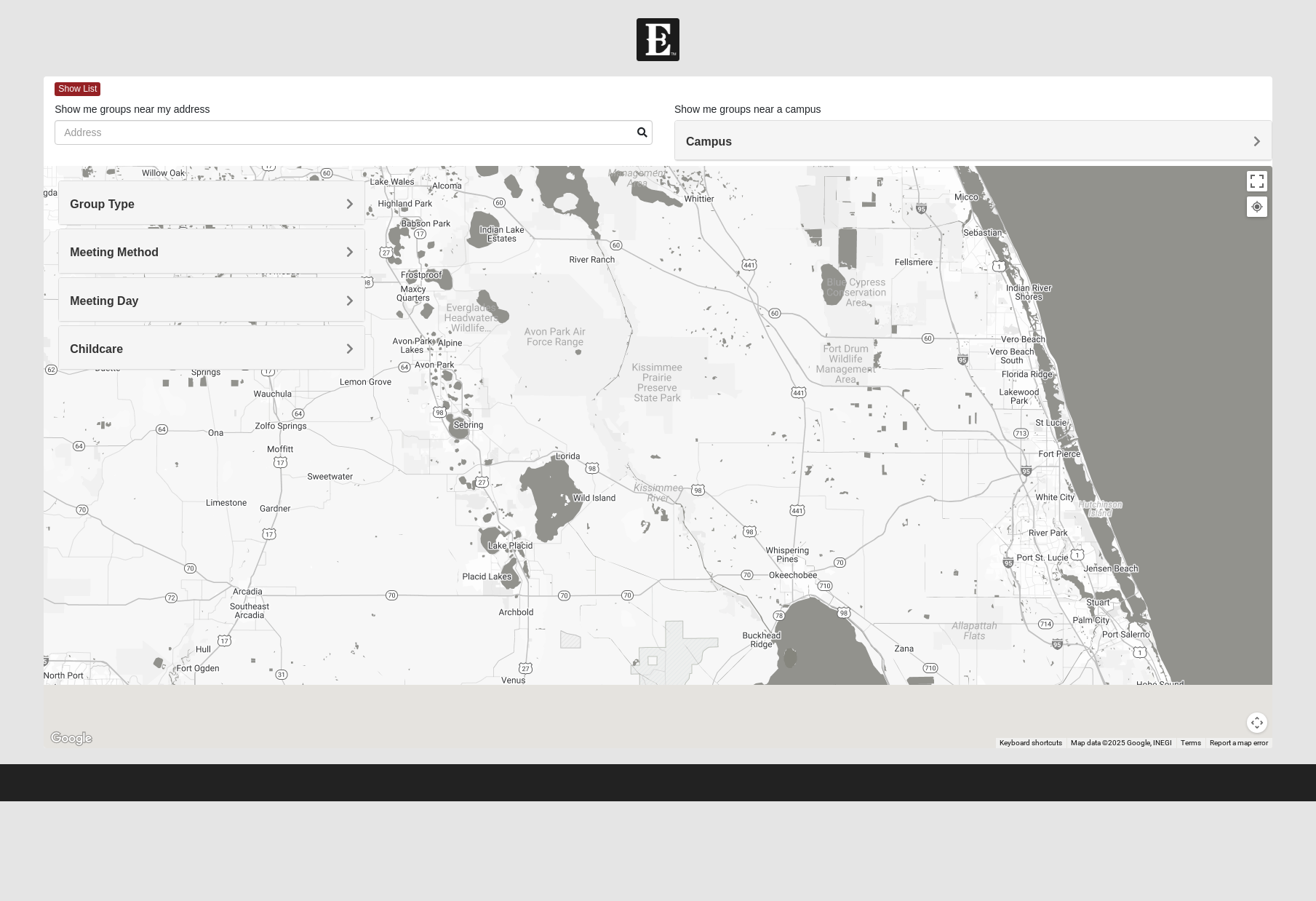
drag, startPoint x: 633, startPoint y: 628, endPoint x: 595, endPoint y: 210, distance: 419.7
click at [596, 214] on div at bounding box center [658, 457] width 1229 height 582
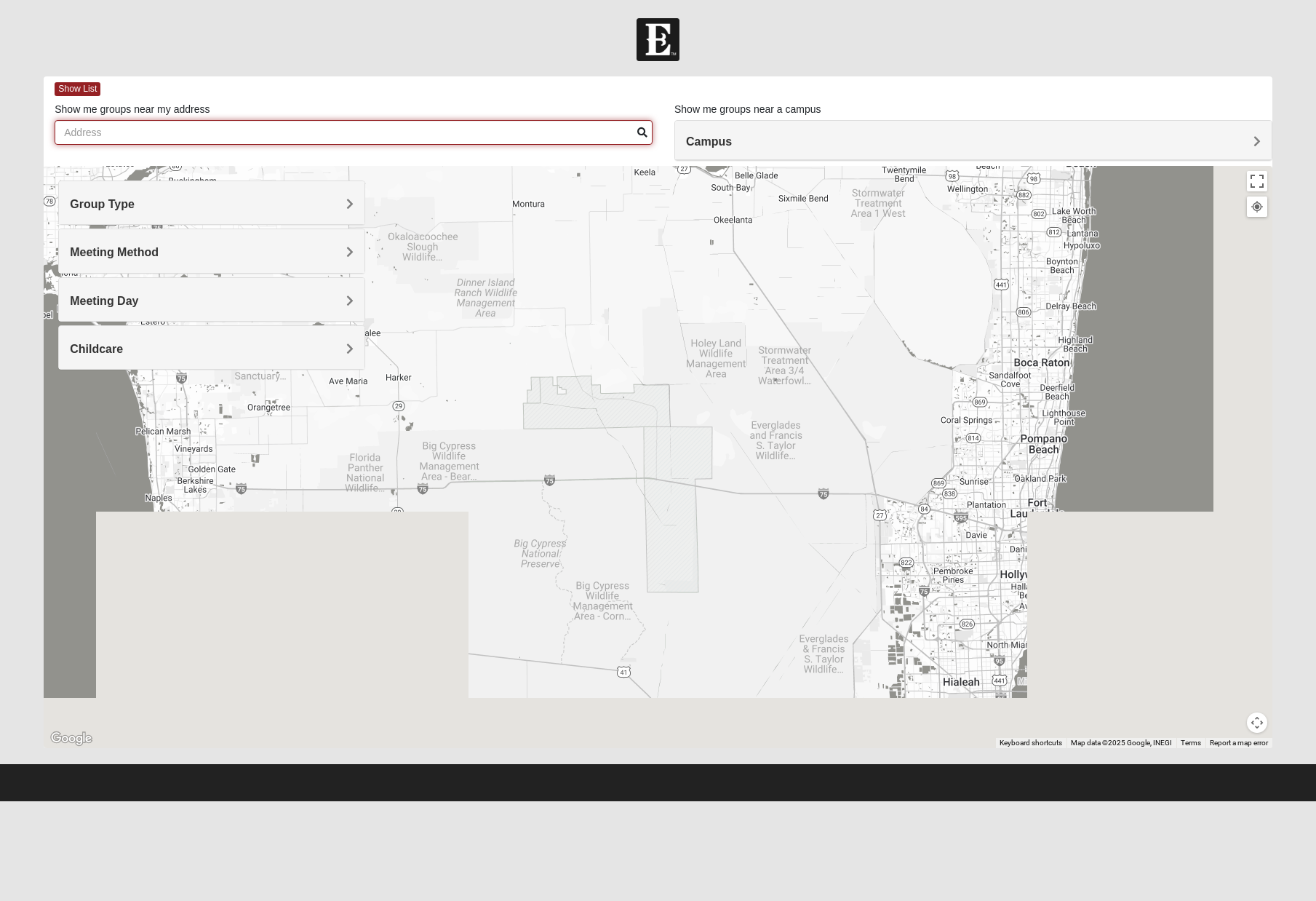
drag, startPoint x: 699, startPoint y: 521, endPoint x: 538, endPoint y: 90, distance: 460.1
click at [538, 90] on div "Show List Loading Groups Keywords Filter Additional Filters Campus [GEOGRAPHIC_…" at bounding box center [658, 412] width 1229 height 672
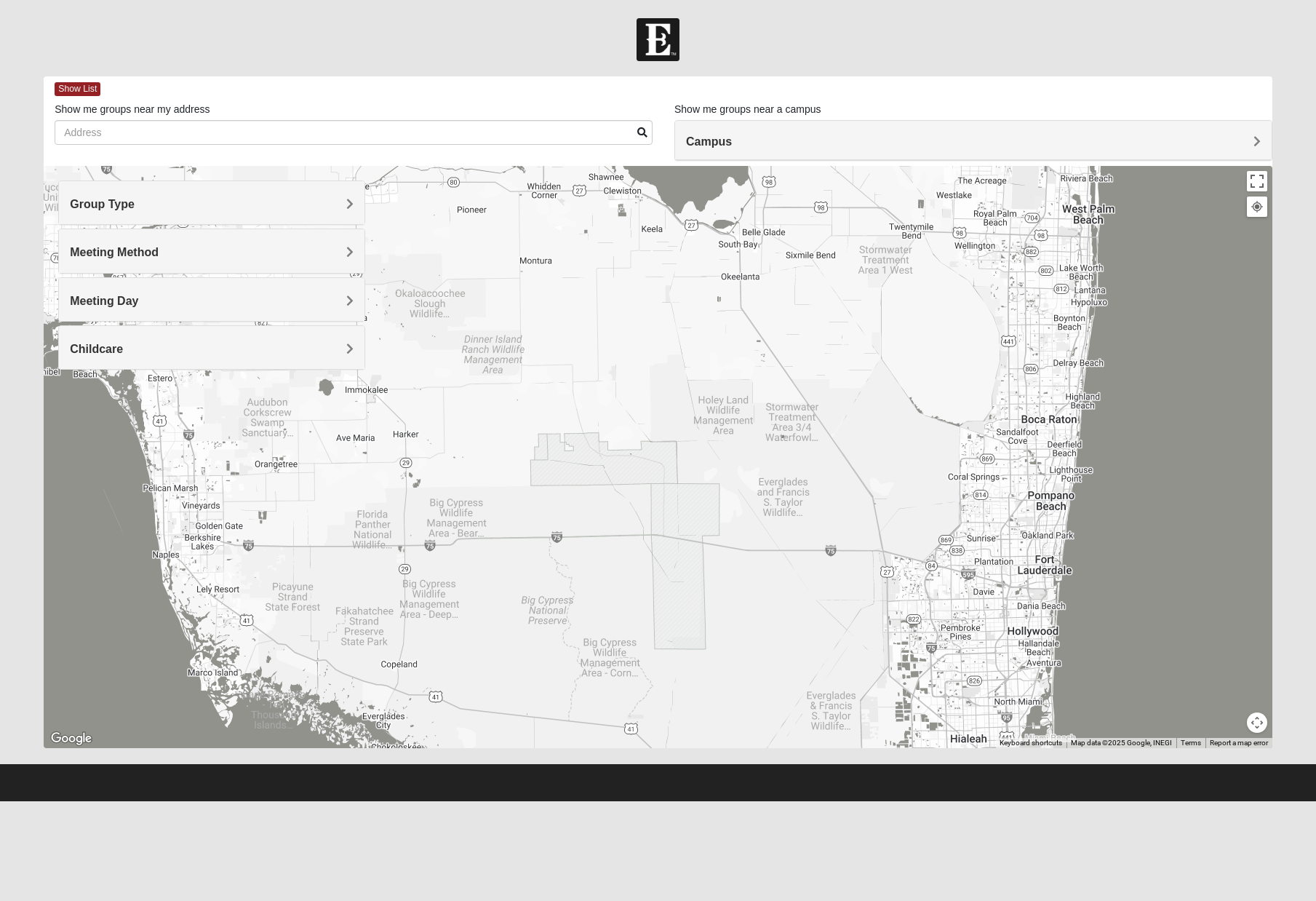
drag, startPoint x: 528, startPoint y: 433, endPoint x: 691, endPoint y: 727, distance: 336.2
click at [691, 727] on div at bounding box center [658, 457] width 1229 height 582
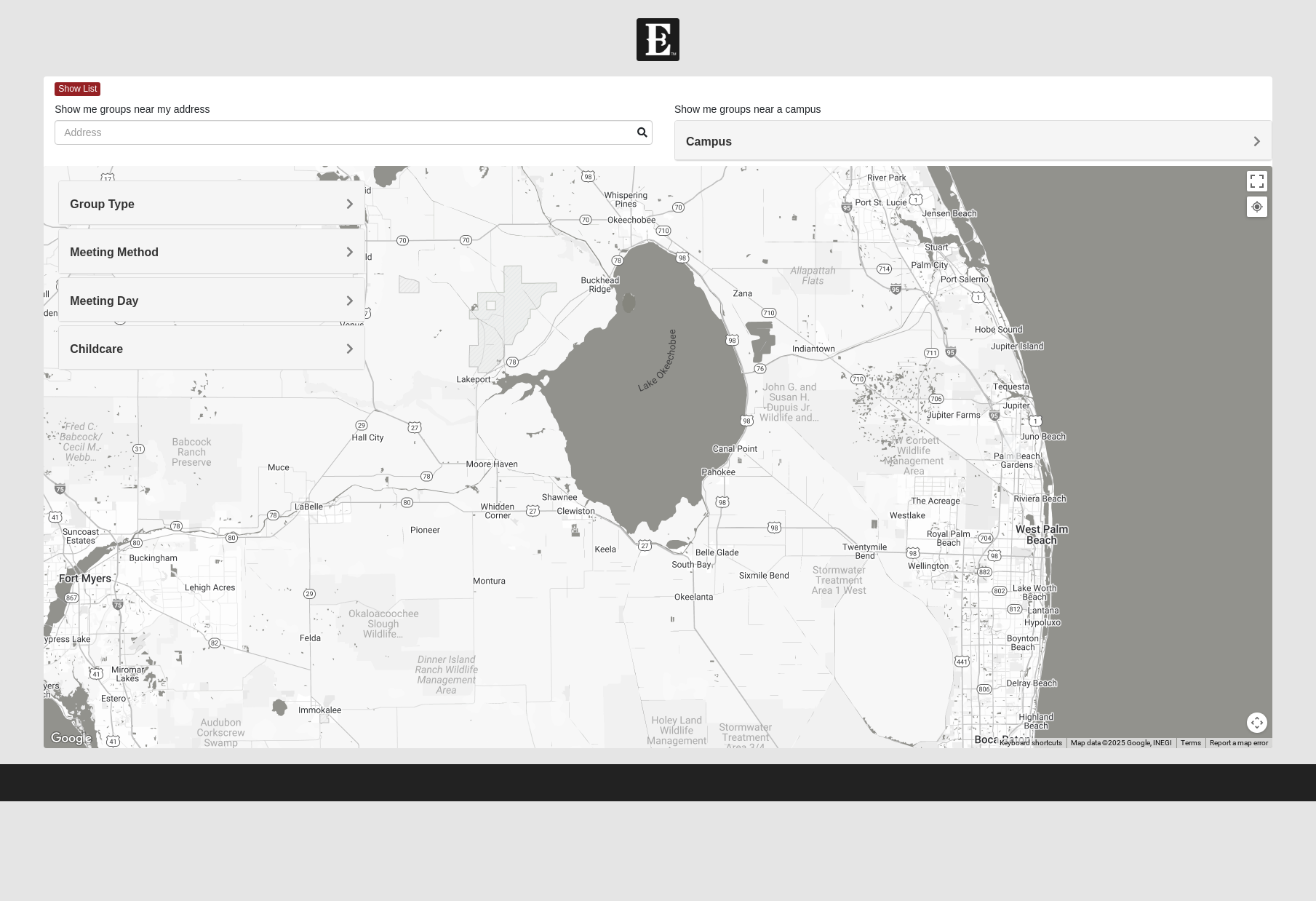
drag, startPoint x: 686, startPoint y: 381, endPoint x: 634, endPoint y: 689, distance: 312.4
click at [638, 704] on div at bounding box center [658, 457] width 1229 height 582
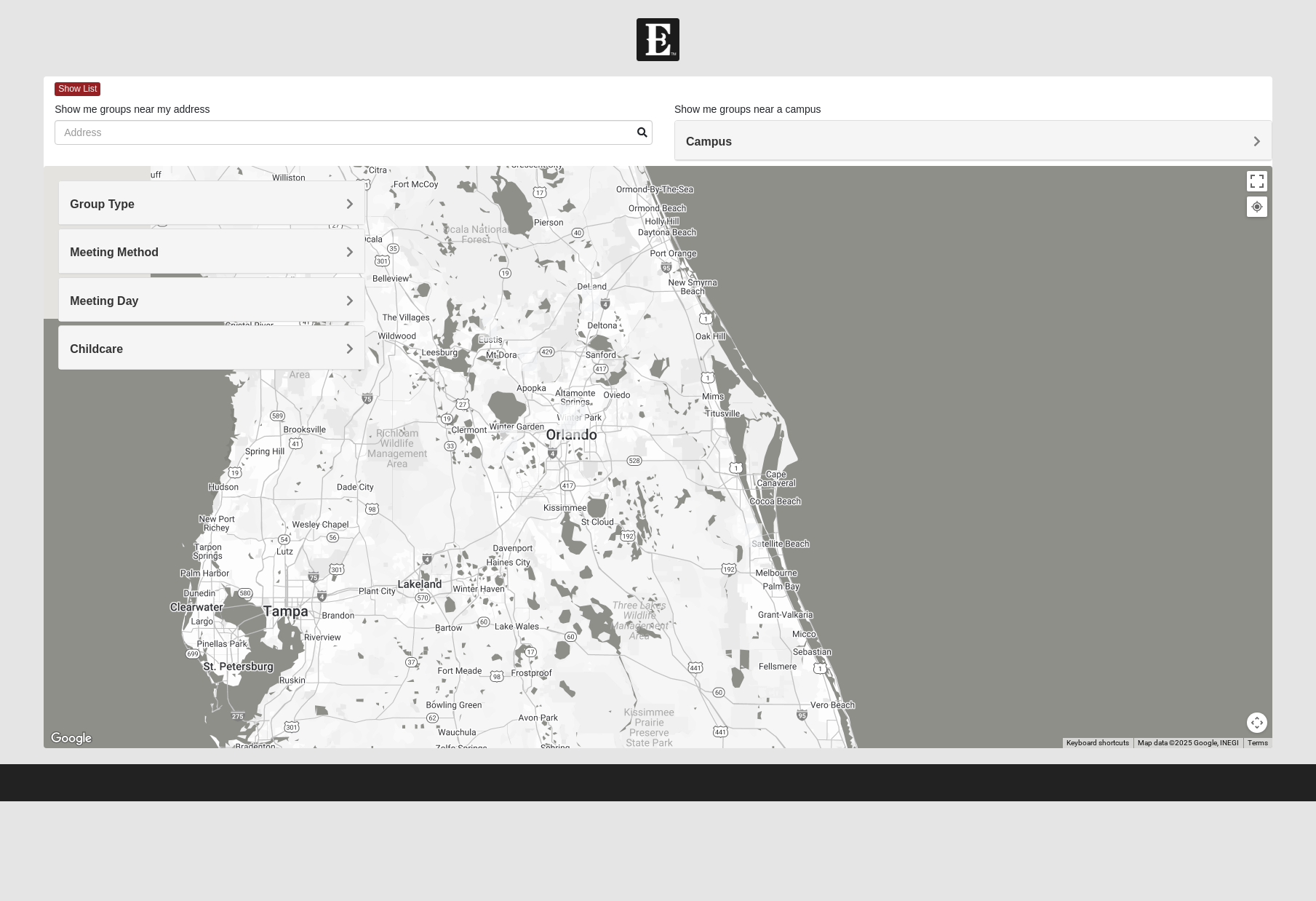
drag, startPoint x: 450, startPoint y: 361, endPoint x: 623, endPoint y: 853, distance: 521.5
click at [626, 802] on html "Hello [PERSON_NAME] My Account Log Out Find A Group Error" at bounding box center [658, 400] width 1316 height 802
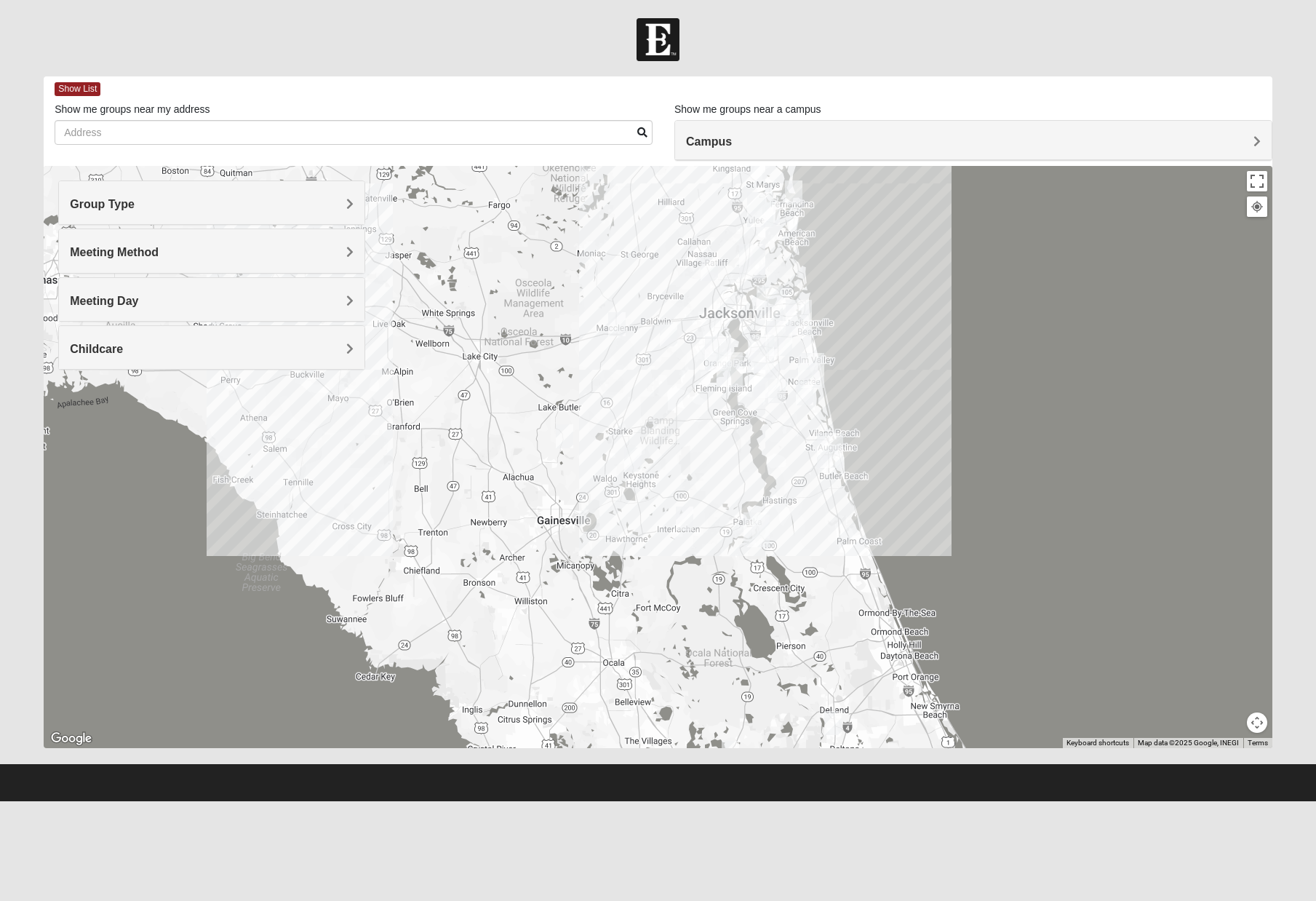
drag, startPoint x: 389, startPoint y: 532, endPoint x: 634, endPoint y: 966, distance: 498.4
click at [634, 802] on html "Hello [PERSON_NAME] My Account Log Out Find A Group Error" at bounding box center [658, 400] width 1316 height 802
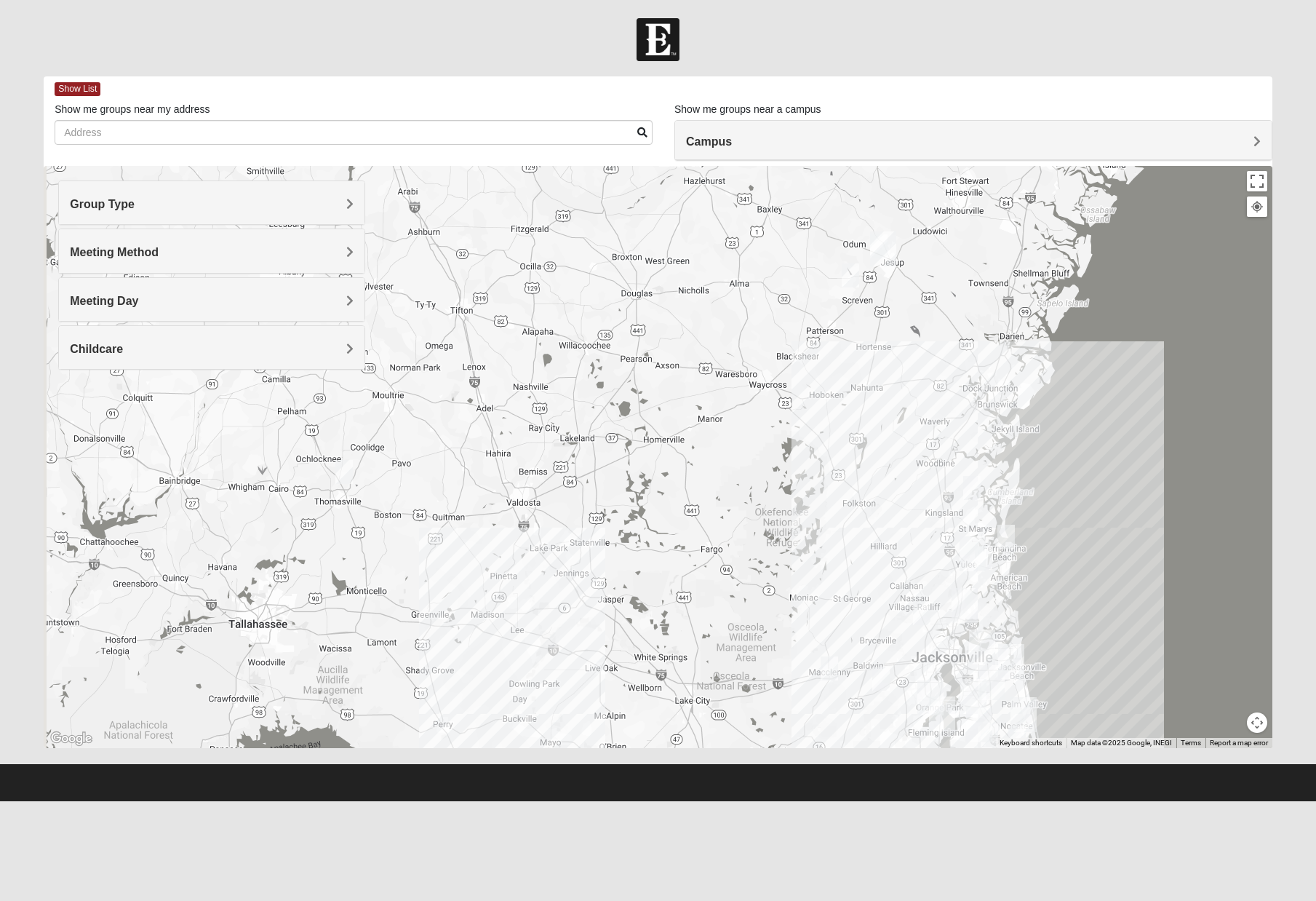
drag, startPoint x: 499, startPoint y: 617, endPoint x: 712, endPoint y: 964, distance: 407.2
click at [712, 802] on html "Hello [PERSON_NAME] My Account Log Out Find A Group Error" at bounding box center [658, 400] width 1316 height 802
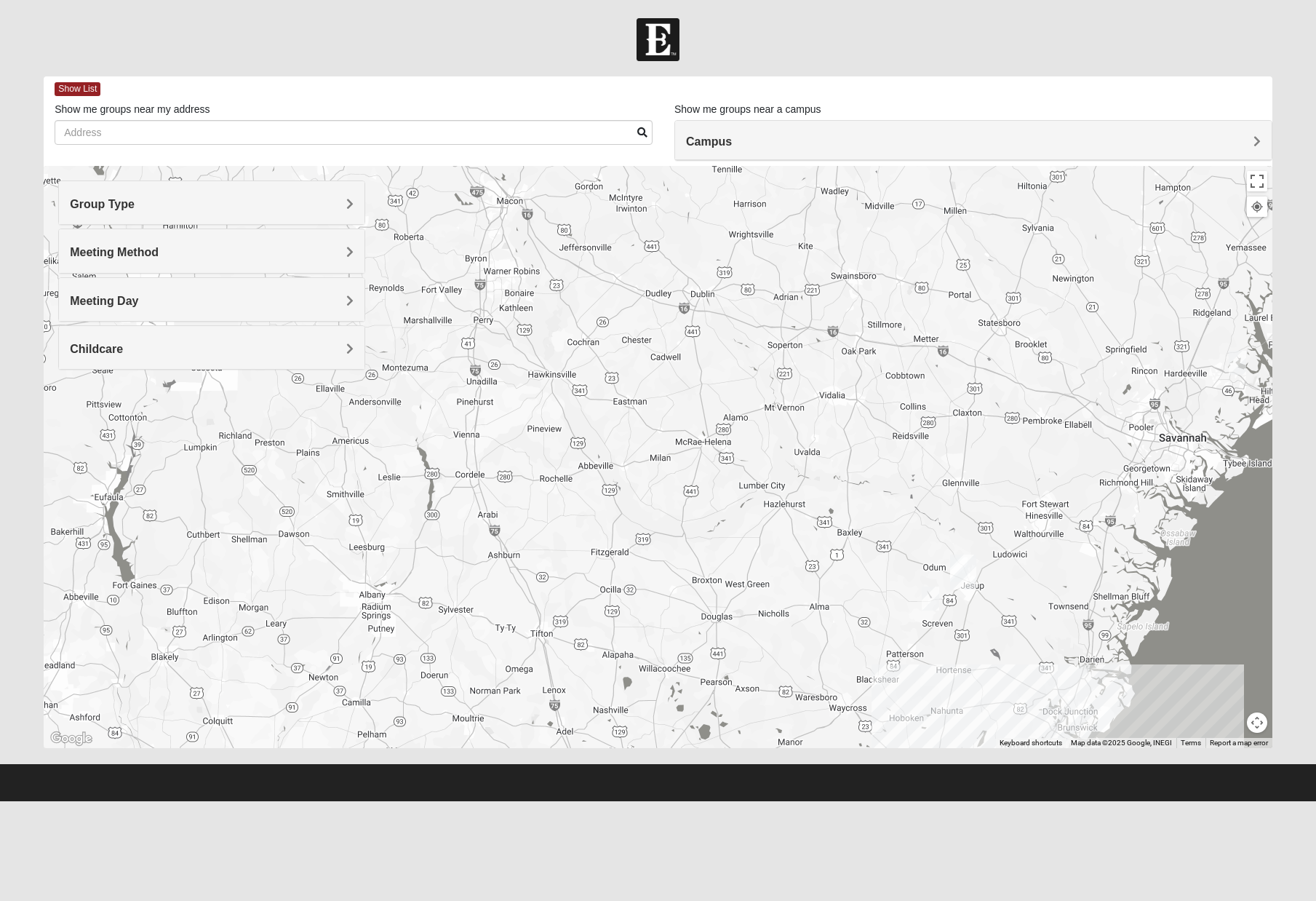
drag, startPoint x: 496, startPoint y: 541, endPoint x: 570, endPoint y: 853, distance: 320.7
click at [570, 802] on html "Hello [PERSON_NAME] My Account Log Out Find A Group Error" at bounding box center [658, 400] width 1316 height 802
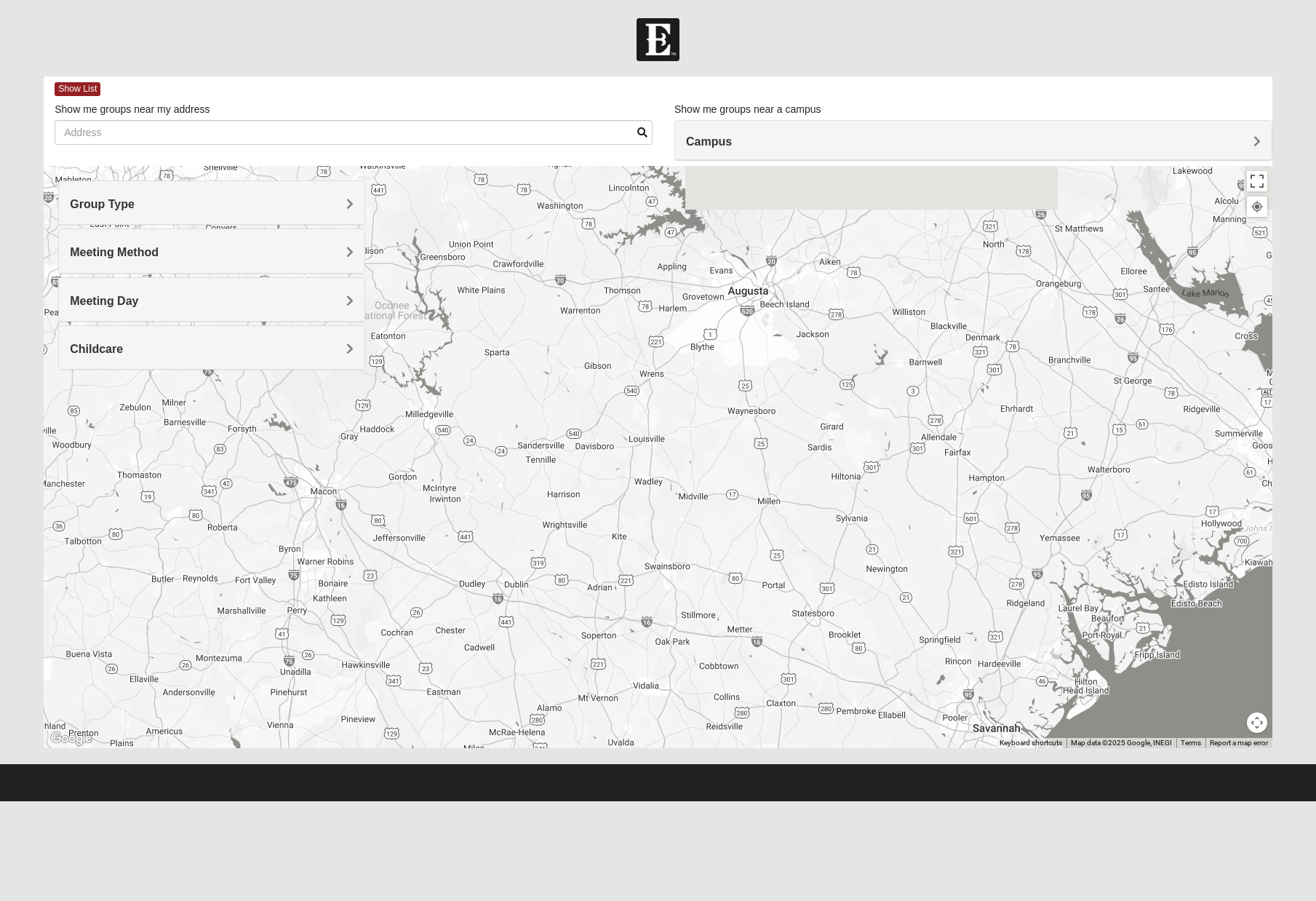
drag, startPoint x: 618, startPoint y: 659, endPoint x: 430, endPoint y: 955, distance: 350.7
click at [430, 802] on html "Hello [PERSON_NAME] My Account Log Out Find A Group Error" at bounding box center [658, 400] width 1316 height 802
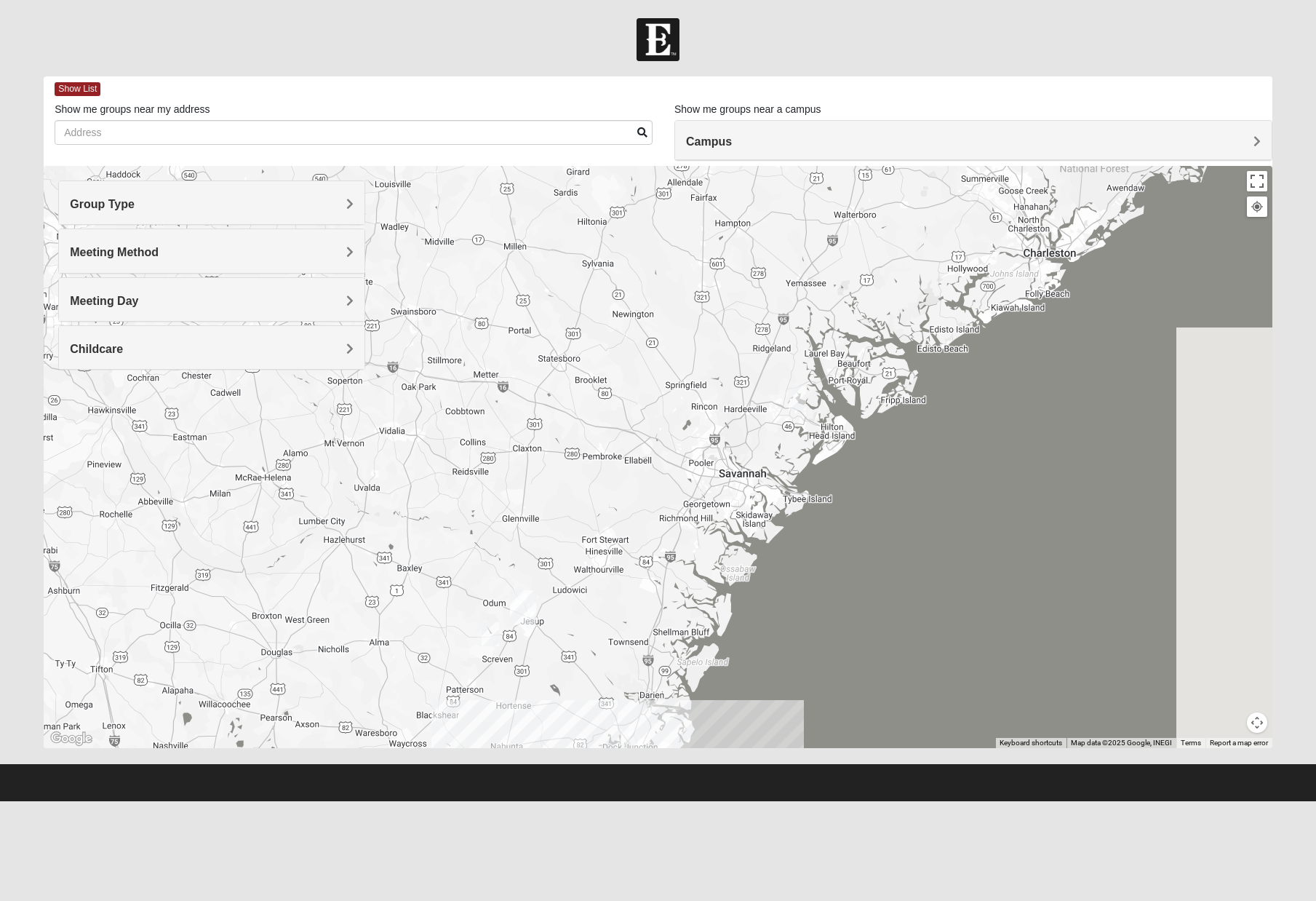
drag, startPoint x: 550, startPoint y: 721, endPoint x: 296, endPoint y: 466, distance: 359.9
click at [296, 466] on div at bounding box center [658, 457] width 1229 height 582
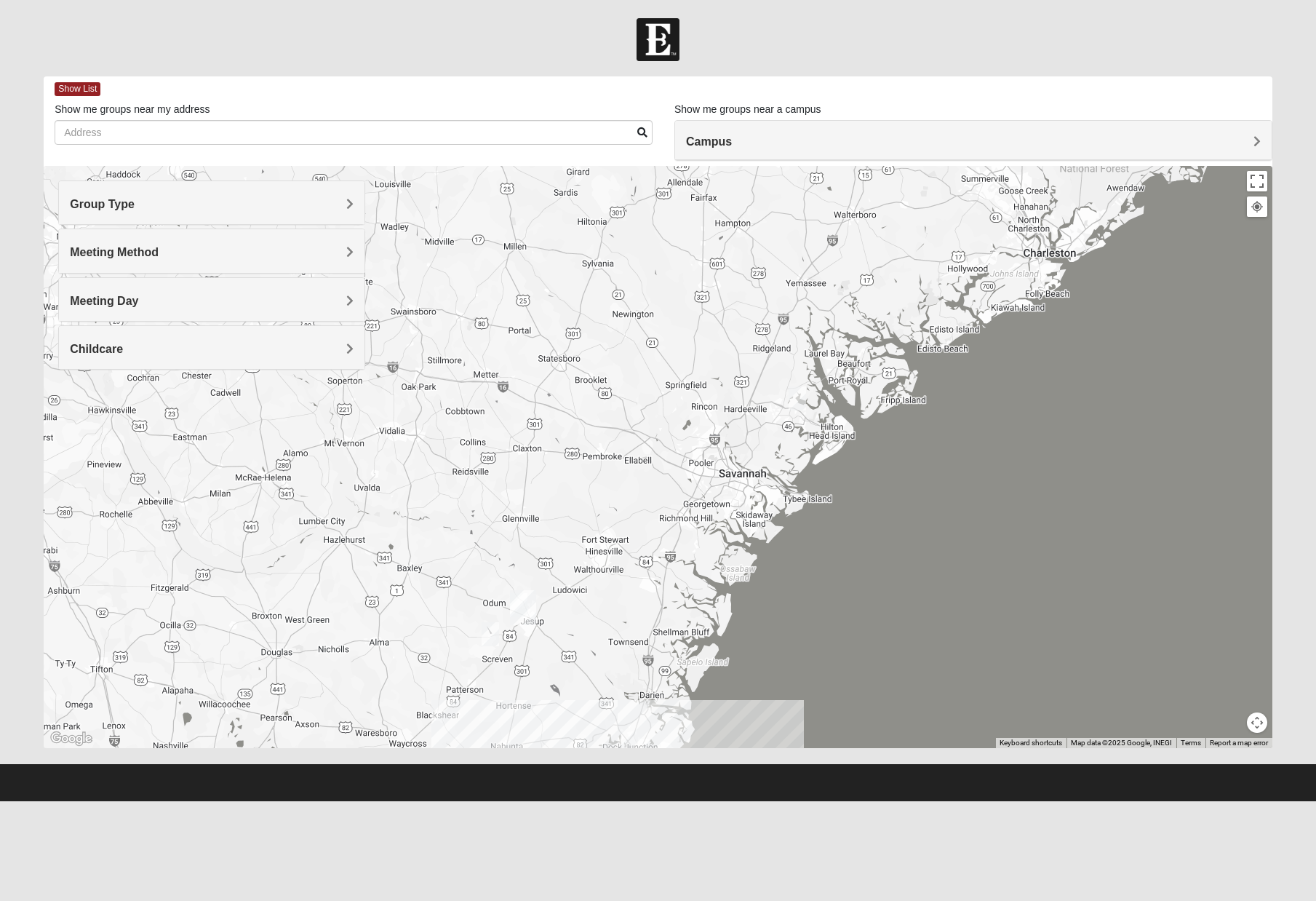
click at [800, 396] on img "Mixed Jackson 29910" at bounding box center [798, 399] width 18 height 24
click at [771, 394] on div "Mixed [PERSON_NAME] 29910 [DATE] PM Mixed Group In Person No Childcare Learn Mo…" at bounding box center [658, 457] width 1229 height 582
click at [924, 305] on button "Close" at bounding box center [911, 315] width 35 height 35
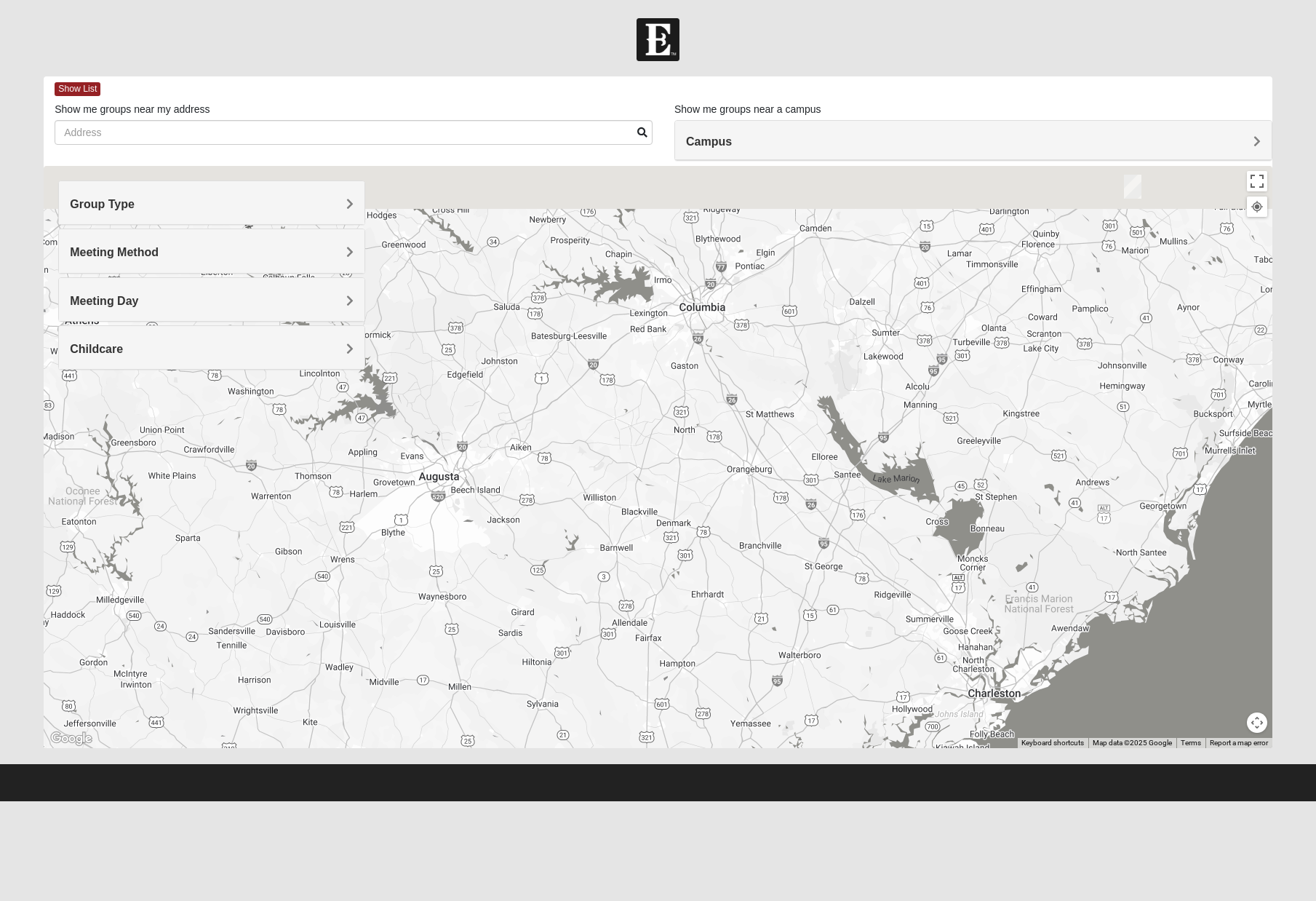
drag, startPoint x: 596, startPoint y: 354, endPoint x: 541, endPoint y: 794, distance: 443.4
click at [541, 794] on form "Hello [PERSON_NAME] My Account Log Out Find A Group Error" at bounding box center [658, 410] width 1316 height 783
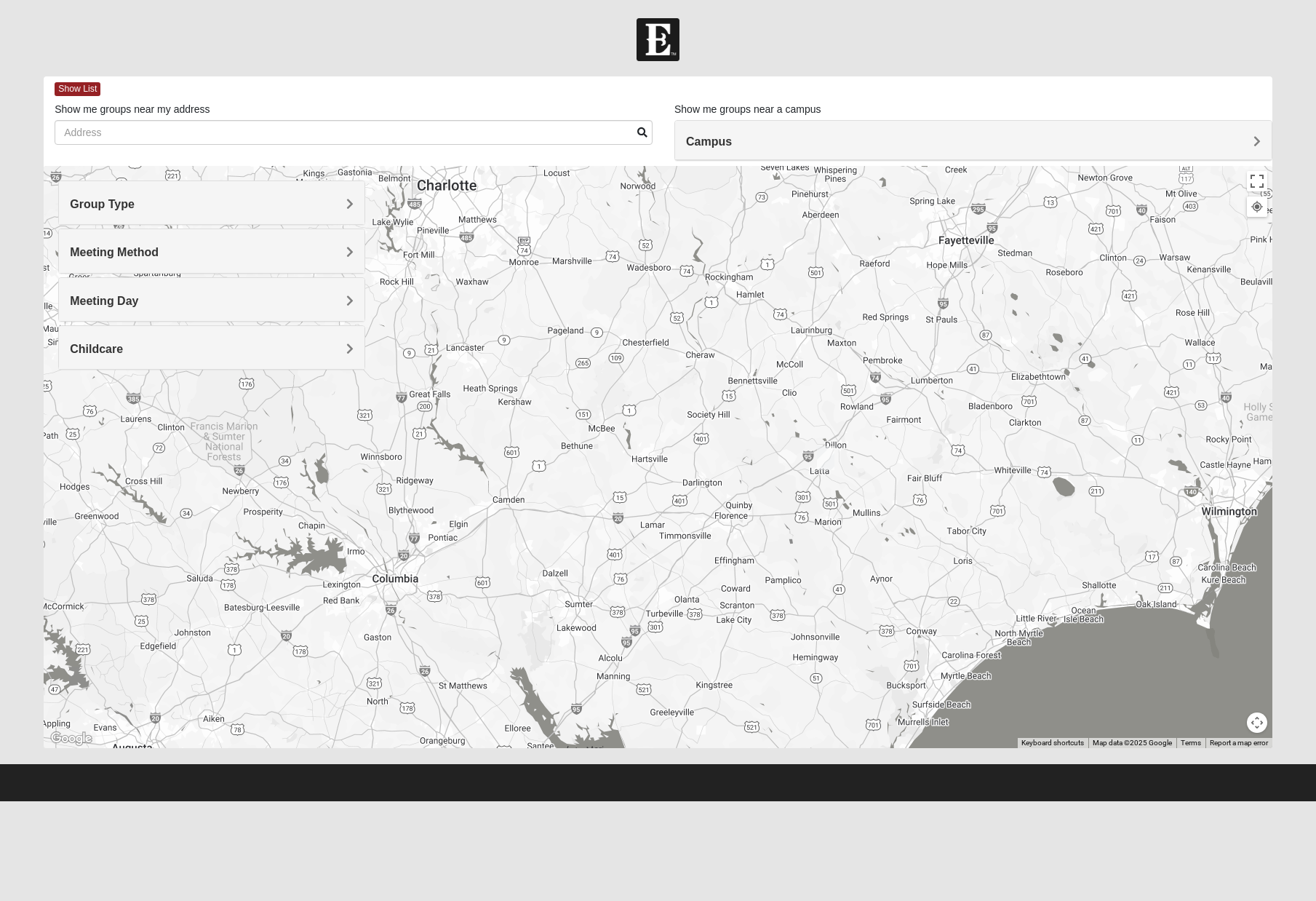
drag, startPoint x: 703, startPoint y: 587, endPoint x: 371, endPoint y: 879, distance: 442.1
click at [371, 802] on html "Hello [PERSON_NAME] My Account Log Out Find A Group Error" at bounding box center [658, 400] width 1316 height 802
click at [829, 457] on img "Mixed Hensley 29571" at bounding box center [826, 458] width 18 height 24
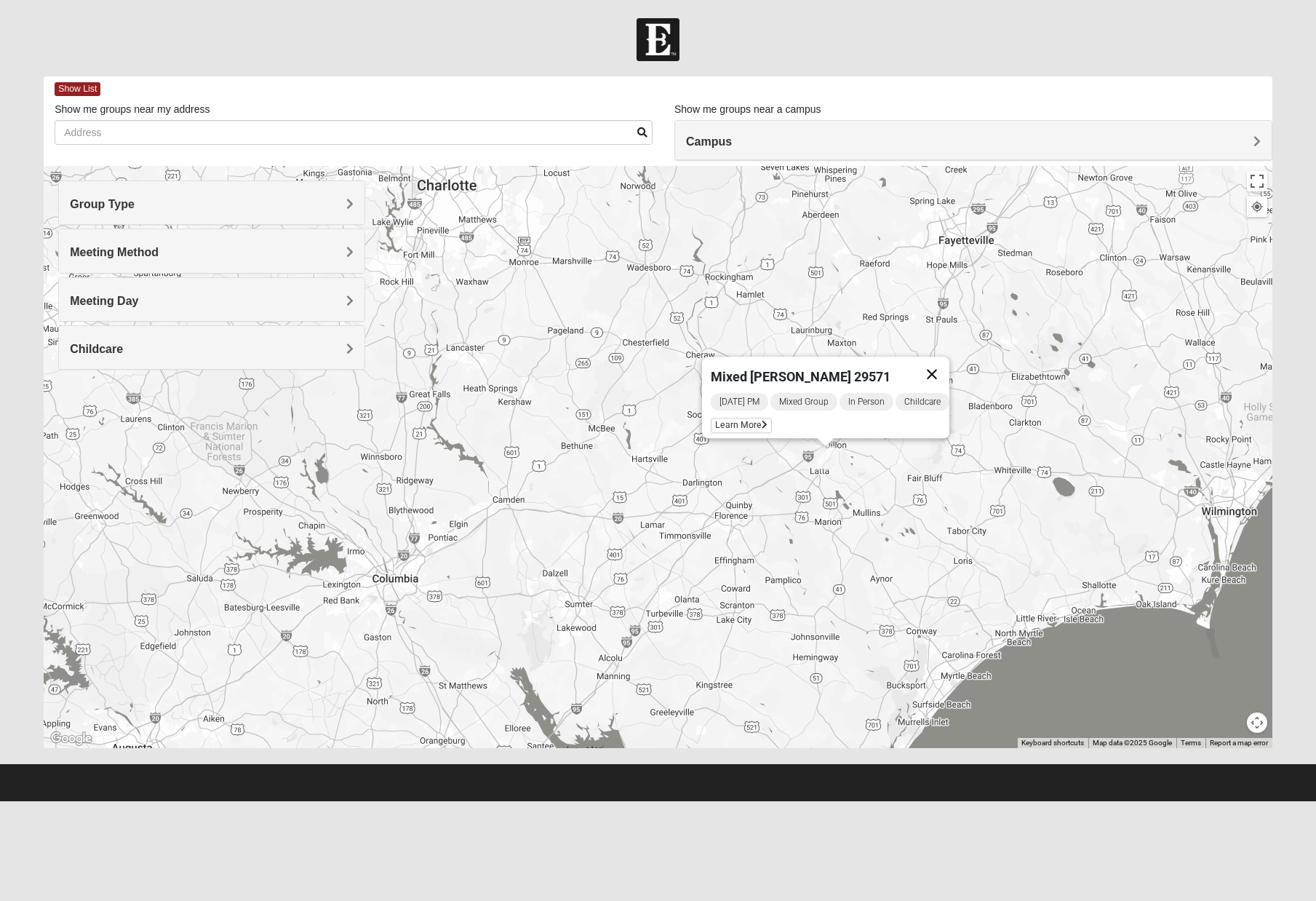
click at [945, 367] on button "Close" at bounding box center [933, 375] width 35 height 35
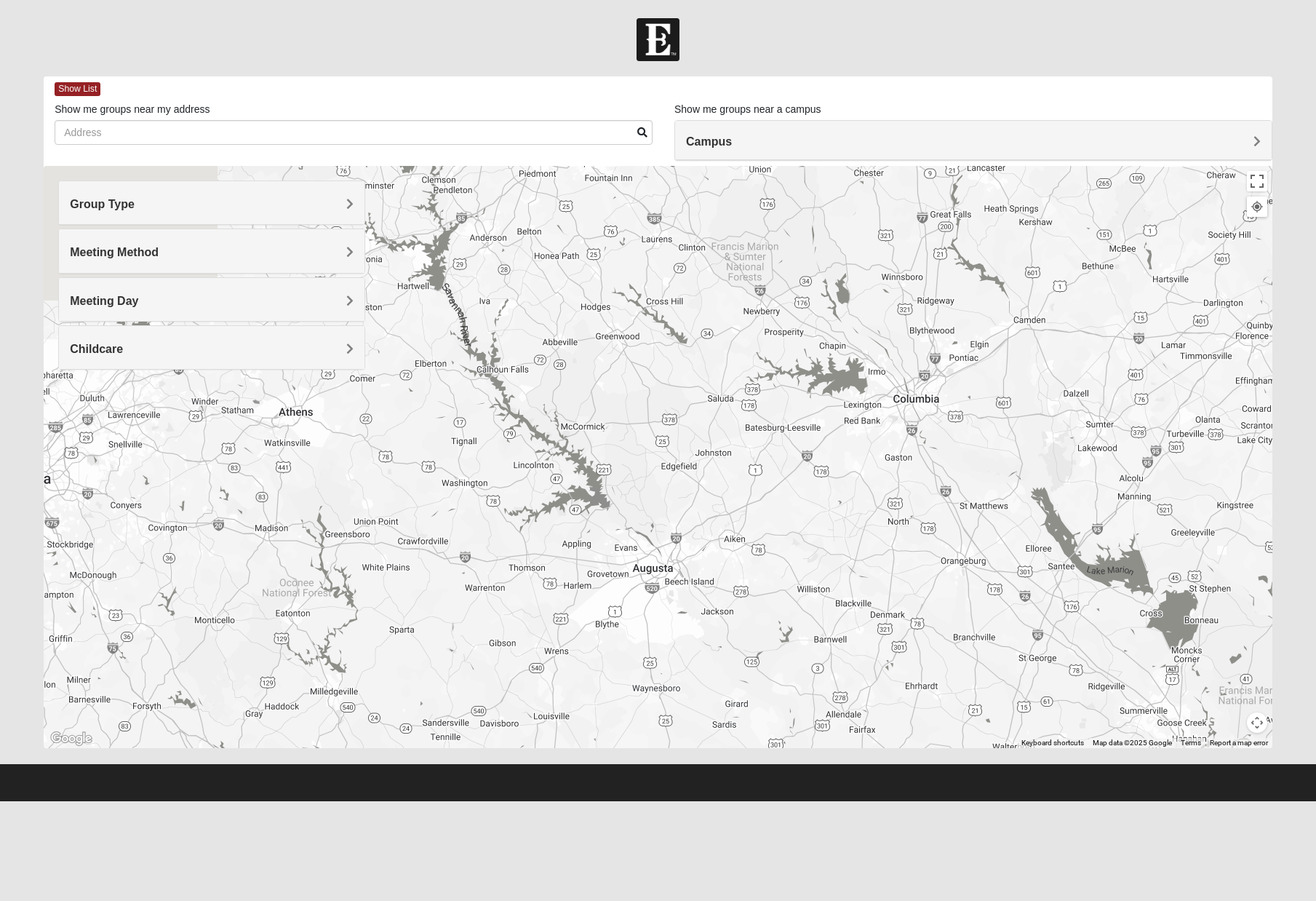
drag, startPoint x: 448, startPoint y: 608, endPoint x: 1006, endPoint y: 397, distance: 596.6
click at [1004, 398] on div at bounding box center [658, 457] width 1229 height 582
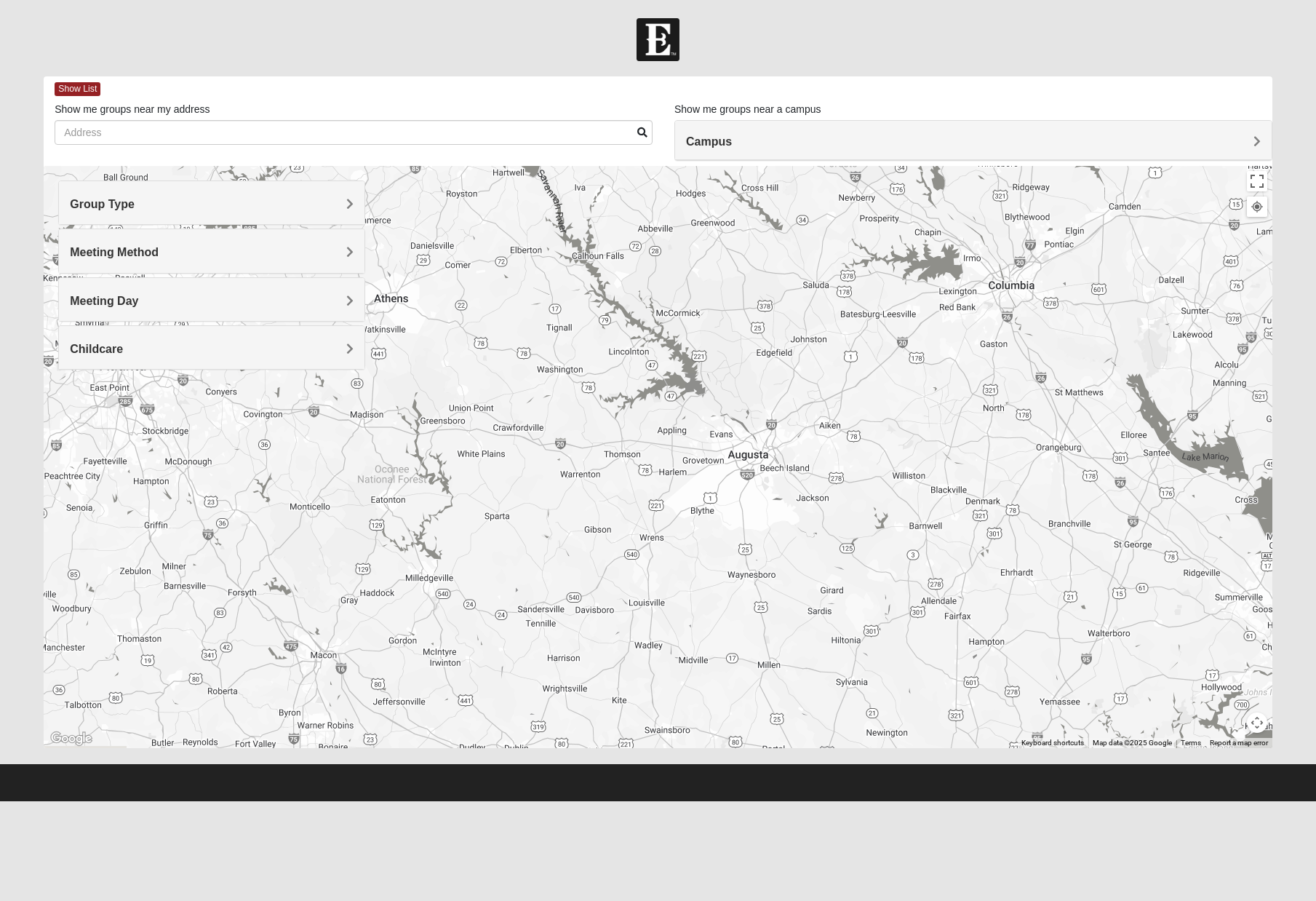
drag, startPoint x: 654, startPoint y: 609, endPoint x: 888, endPoint y: 436, distance: 291.0
click at [872, 442] on div at bounding box center [658, 457] width 1229 height 582
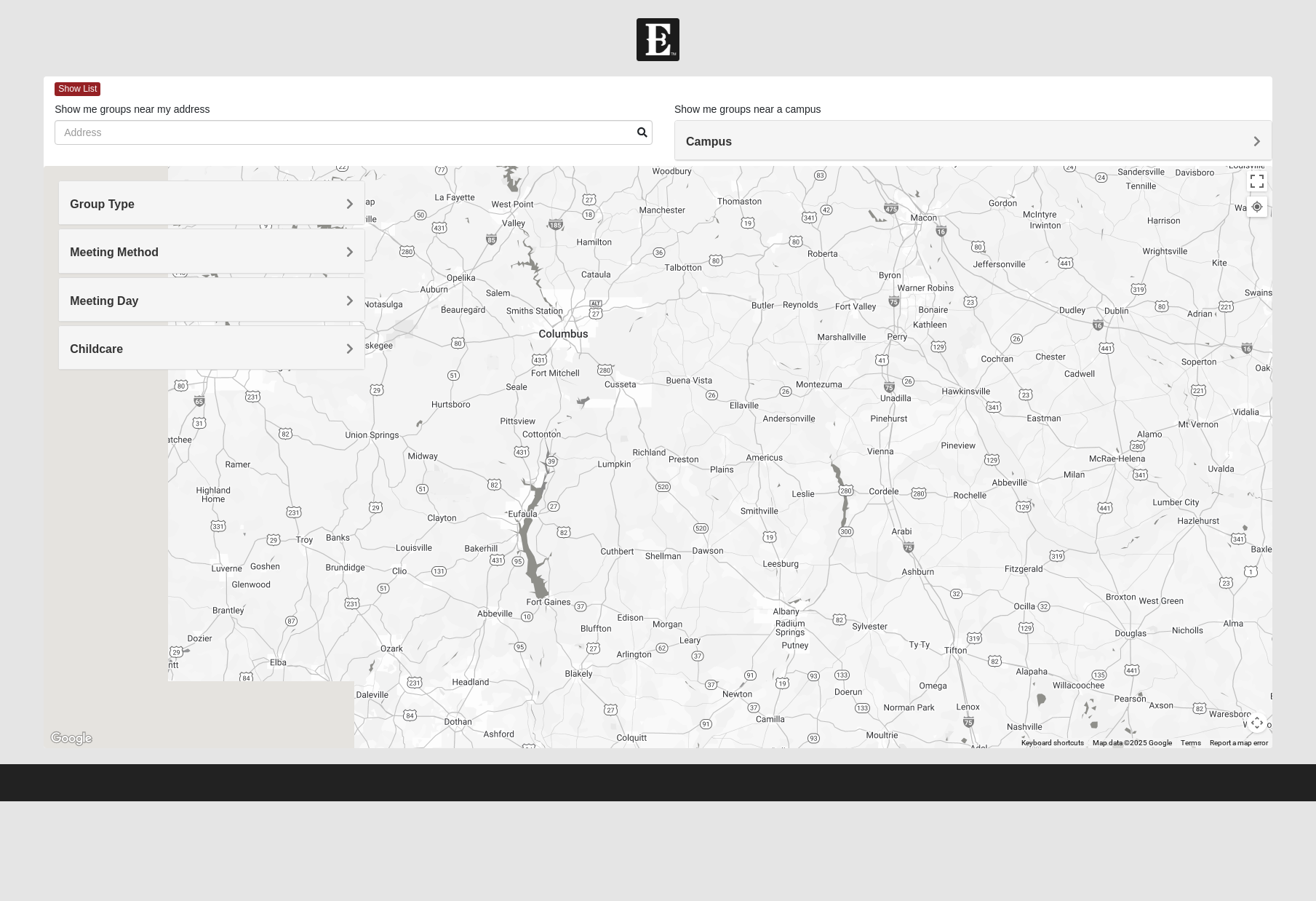
drag, startPoint x: 431, startPoint y: 651, endPoint x: 869, endPoint y: 319, distance: 549.6
click at [848, 328] on div at bounding box center [658, 457] width 1229 height 582
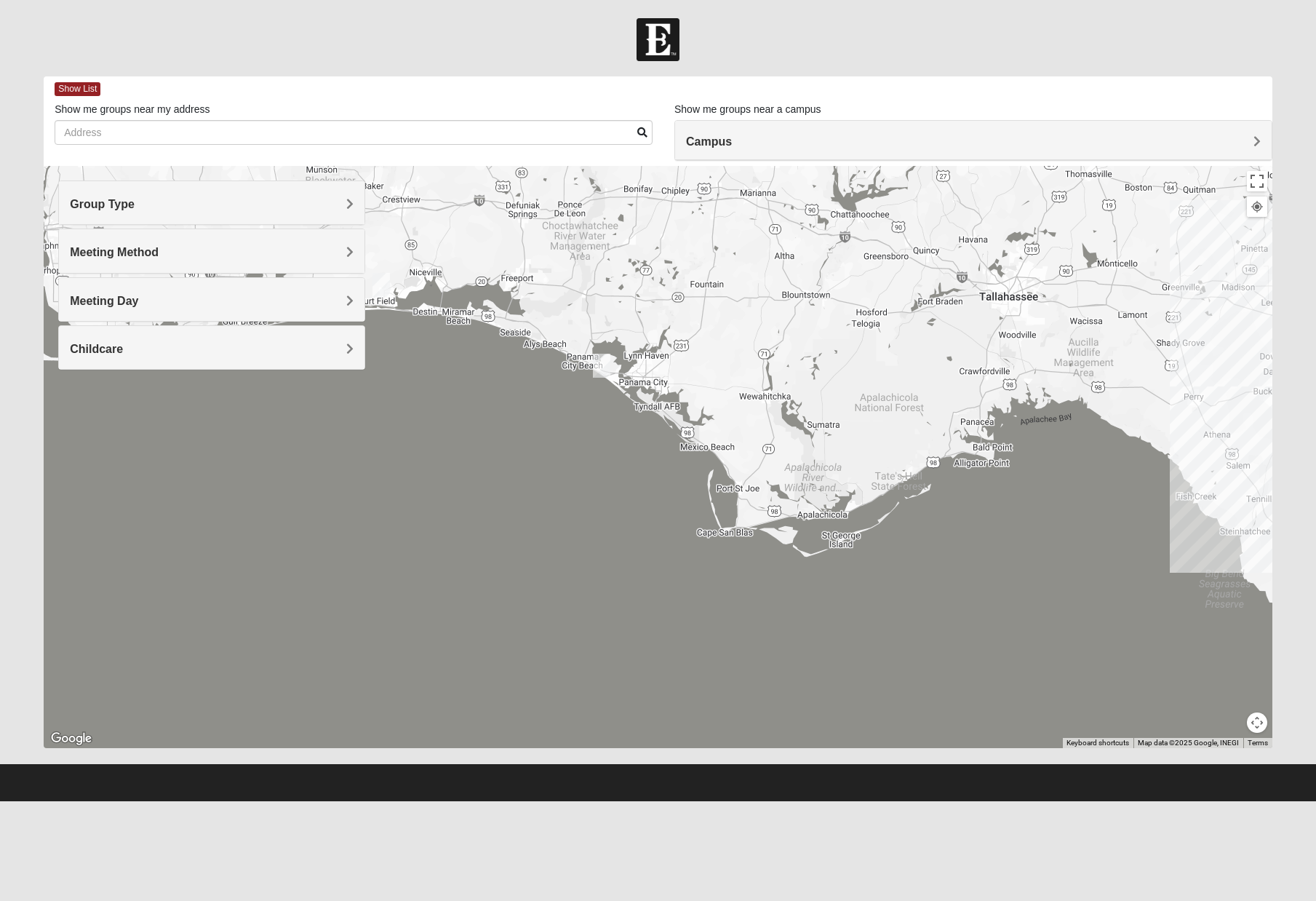
drag, startPoint x: 759, startPoint y: 326, endPoint x: 95, endPoint y: 327, distance: 664.0
click at [95, 327] on div "Group Type Mixed Group Men Only Women Only 1825 Meeting Method In Person Online…" at bounding box center [658, 457] width 1229 height 582
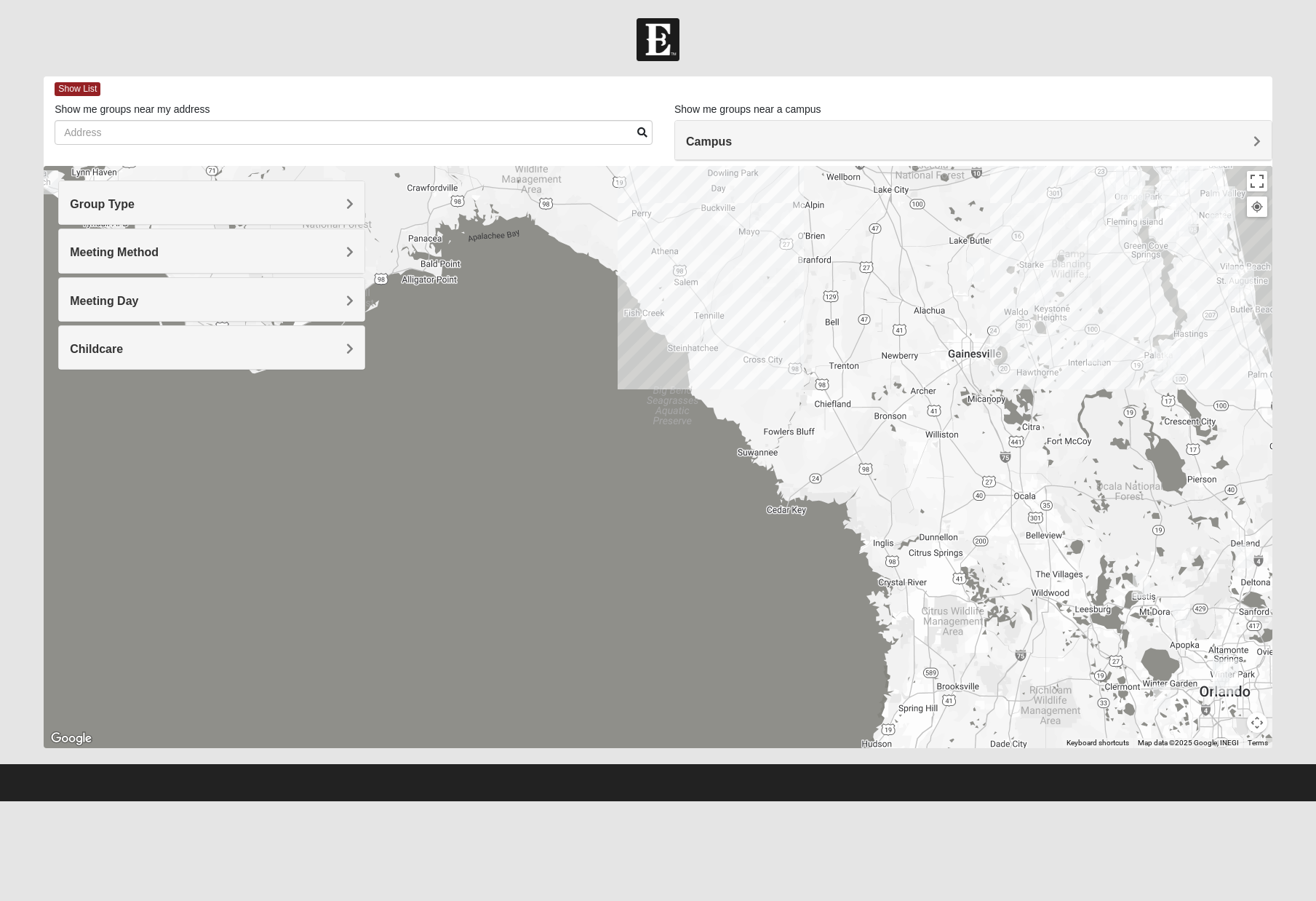
drag, startPoint x: 852, startPoint y: 443, endPoint x: 298, endPoint y: 257, distance: 584.4
click at [298, 257] on div "Group Type Mixed Group Men Only Women Only 1825 Meeting Method In Person Online…" at bounding box center [658, 457] width 1229 height 582
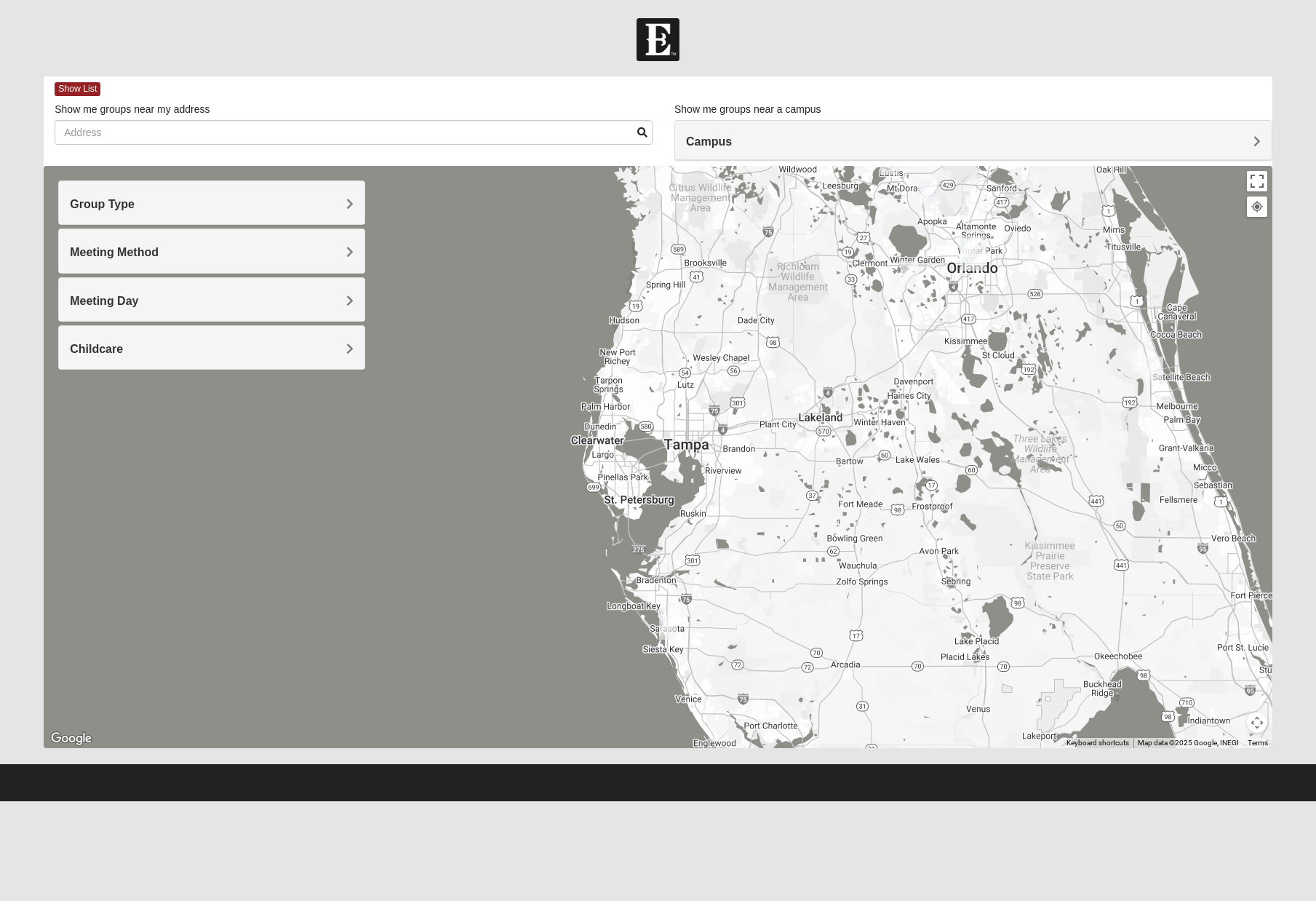
drag, startPoint x: 926, startPoint y: 680, endPoint x: 674, endPoint y: 260, distance: 489.8
click at [674, 260] on div at bounding box center [658, 457] width 1229 height 582
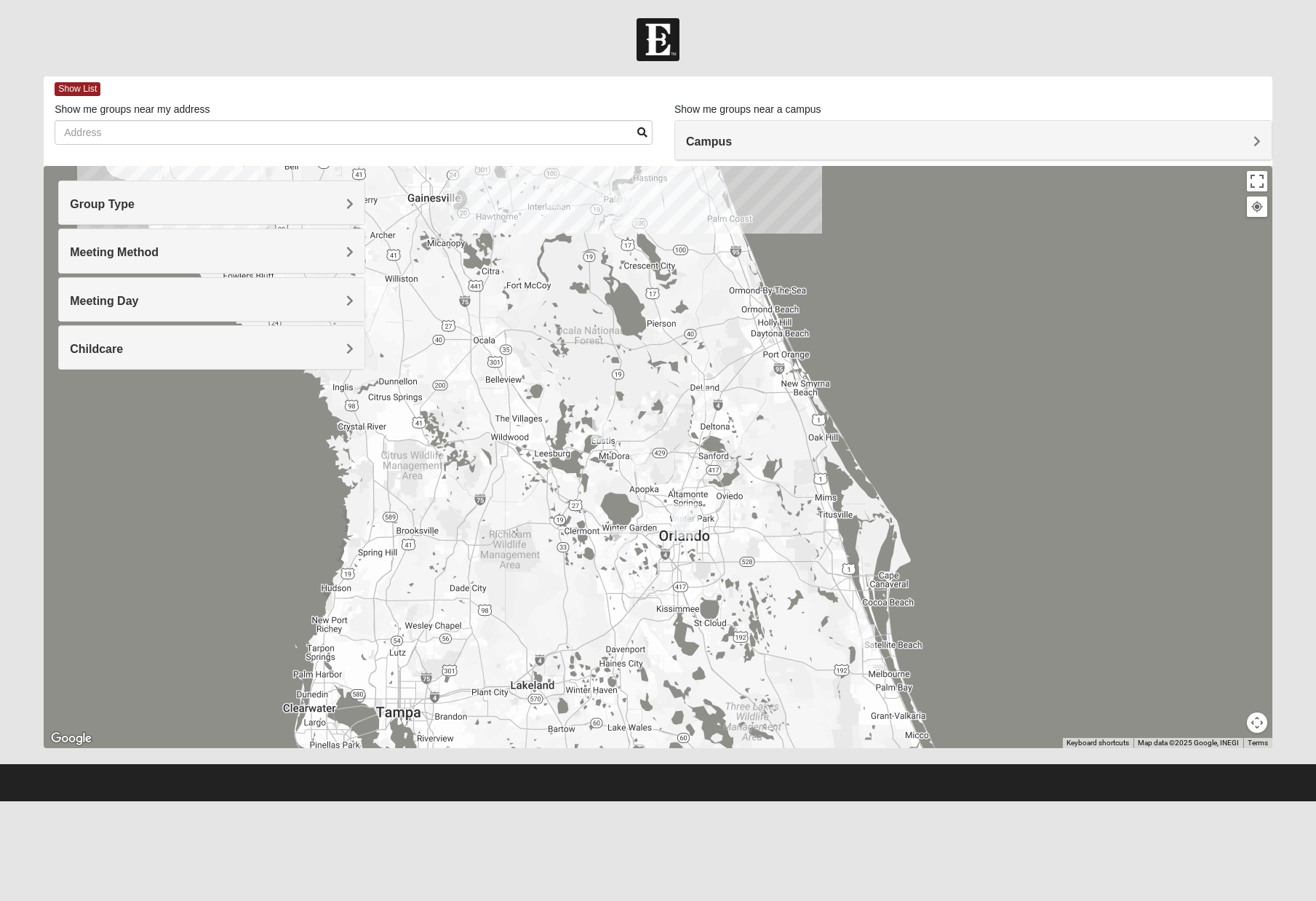
drag, startPoint x: 764, startPoint y: 621, endPoint x: 508, endPoint y: 743, distance: 283.6
click at [541, 802] on html "Hello [PERSON_NAME] My Account Log Out Find A Group Error" at bounding box center [658, 400] width 1316 height 802
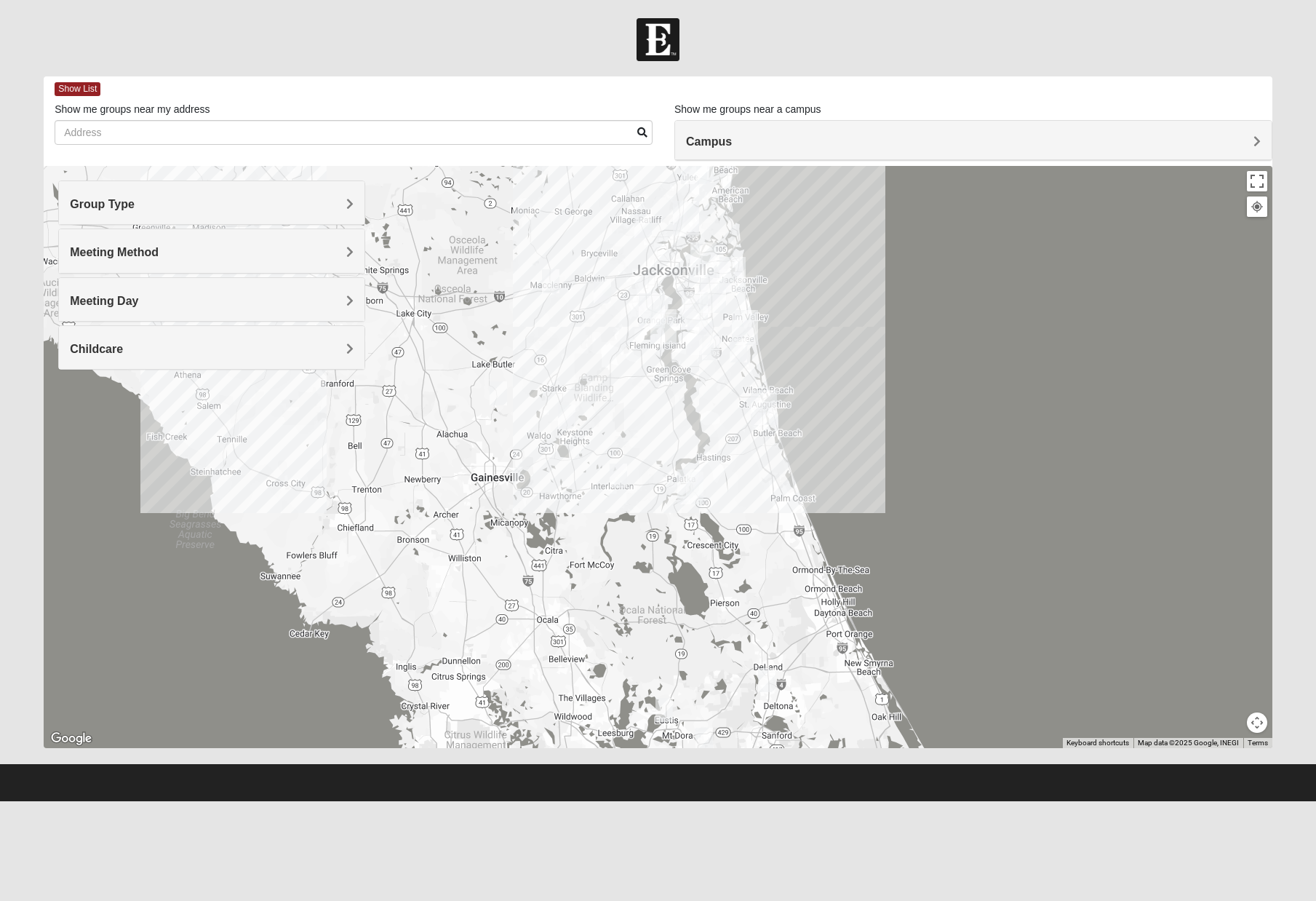
drag, startPoint x: 454, startPoint y: 484, endPoint x: 518, endPoint y: 770, distance: 293.1
click at [518, 770] on form "Hello [PERSON_NAME] My Account Log Out Find A Group Error" at bounding box center [658, 410] width 1316 height 783
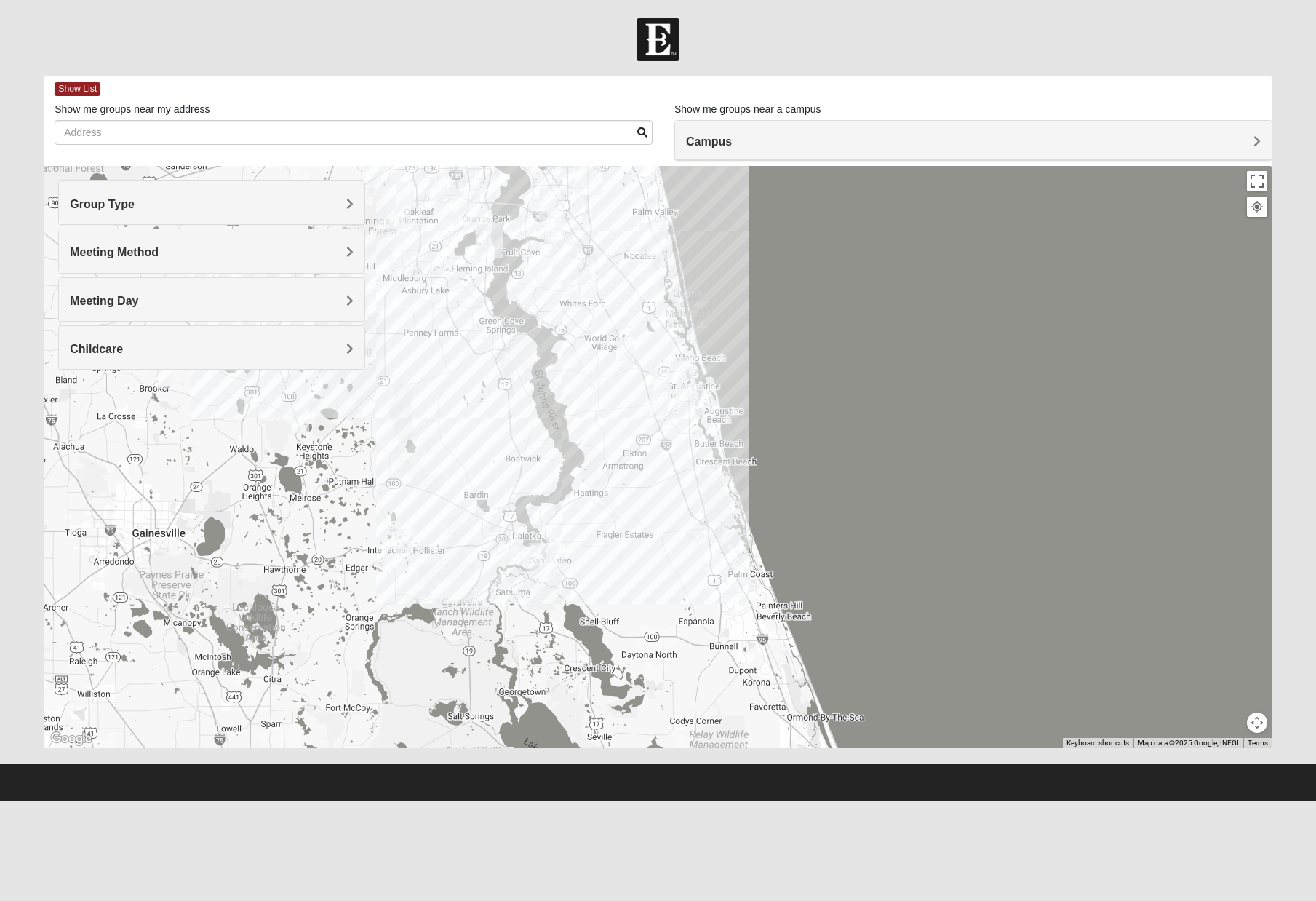
drag, startPoint x: 617, startPoint y: 449, endPoint x: 480, endPoint y: 657, distance: 249.1
click at [480, 657] on div at bounding box center [658, 457] width 1229 height 582
click at [545, 559] on img "Palatka (Coming Soon)" at bounding box center [543, 561] width 26 height 35
click at [614, 489] on button "Close" at bounding box center [617, 496] width 35 height 35
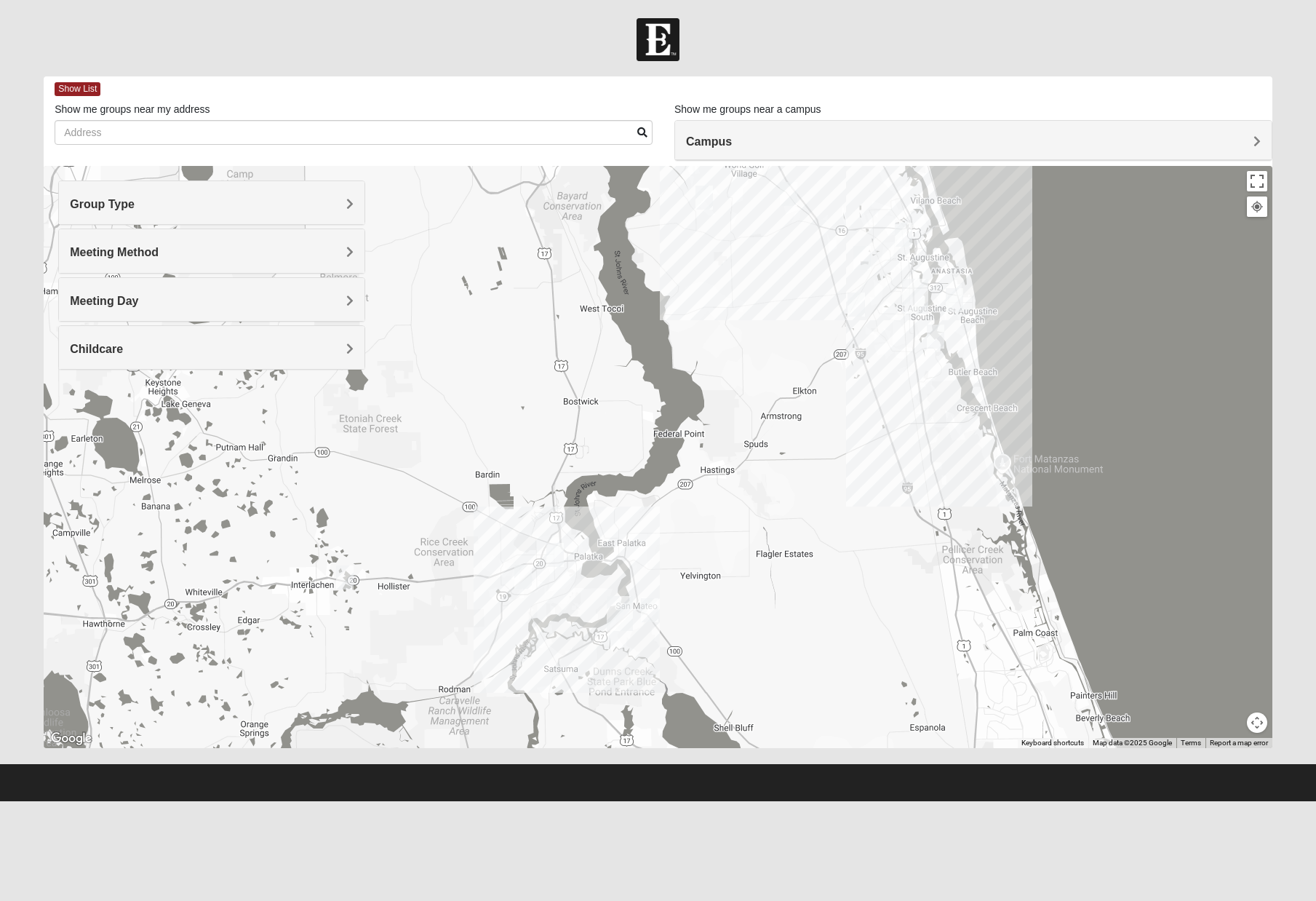
drag, startPoint x: 261, startPoint y: 626, endPoint x: 397, endPoint y: 624, distance: 136.0
click at [397, 624] on div at bounding box center [658, 457] width 1229 height 582
click at [347, 576] on img "Mixed Gill 32148" at bounding box center [345, 578] width 18 height 24
click at [467, 485] on button "Close" at bounding box center [459, 493] width 35 height 35
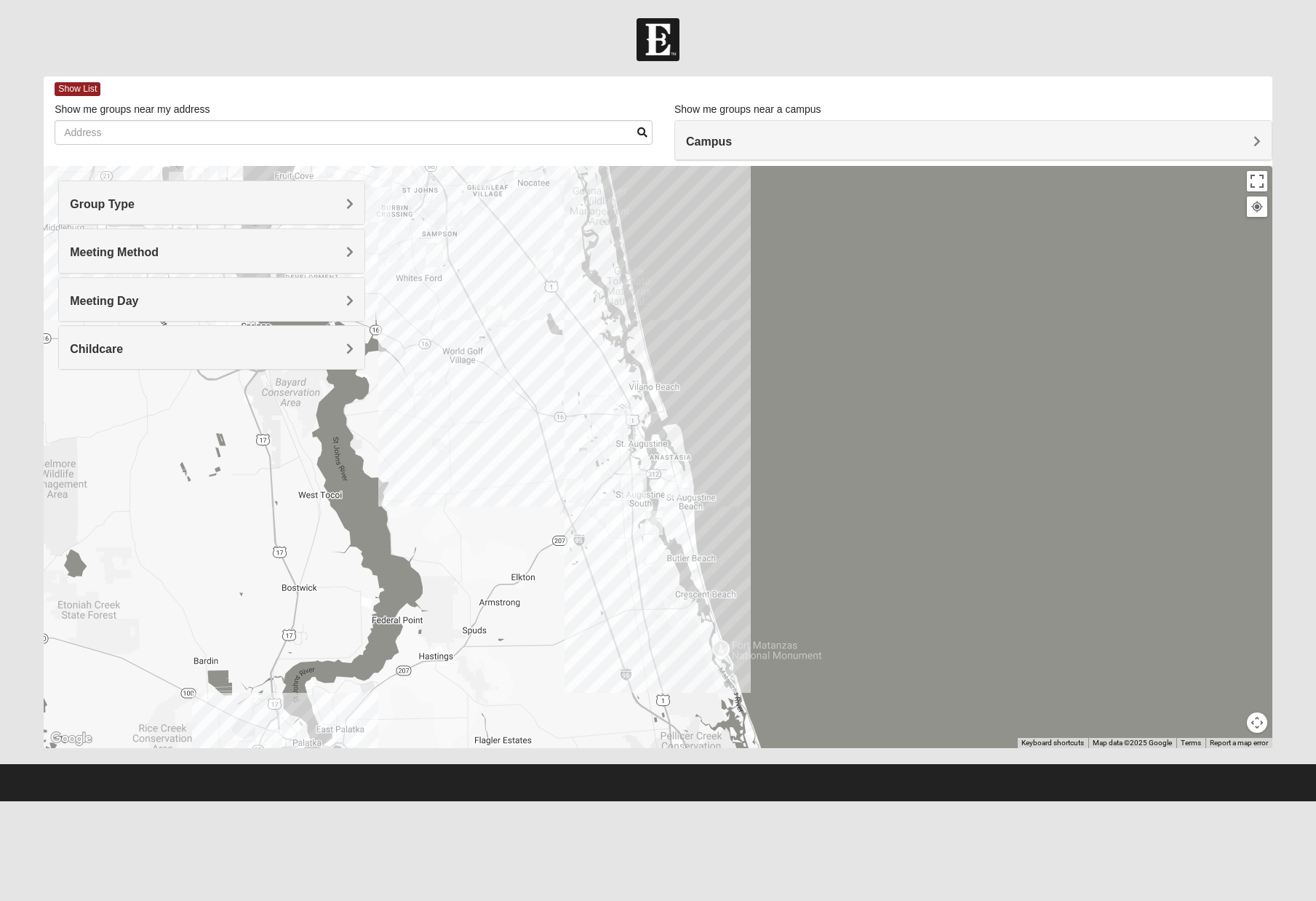
drag, startPoint x: 800, startPoint y: 479, endPoint x: 516, endPoint y: 671, distance: 342.8
click at [516, 671] on div at bounding box center [658, 457] width 1229 height 582
click at [732, 140] on span "Campus" at bounding box center [709, 141] width 46 height 12
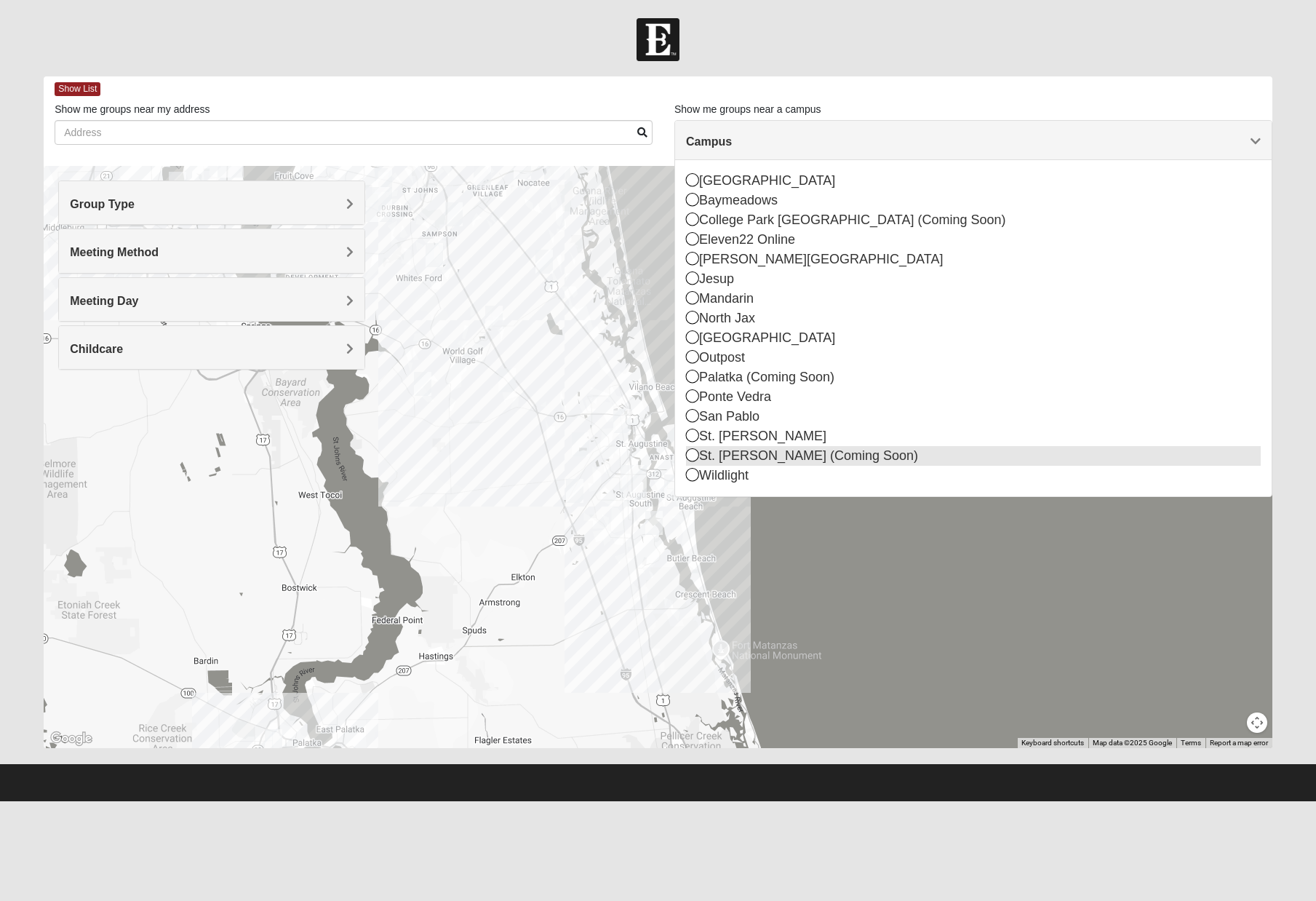
click at [688, 453] on icon at bounding box center [693, 455] width 13 height 13
